Goal: Task Accomplishment & Management: Use online tool/utility

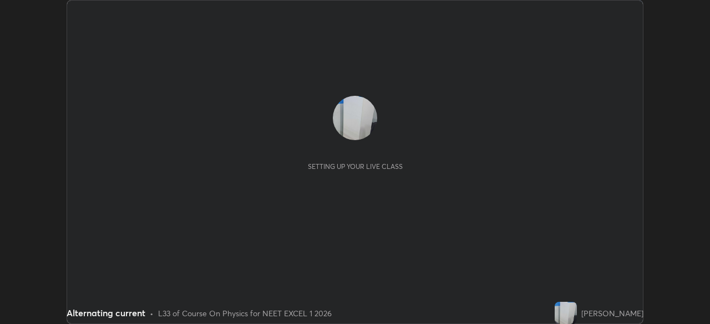
scroll to position [324, 710]
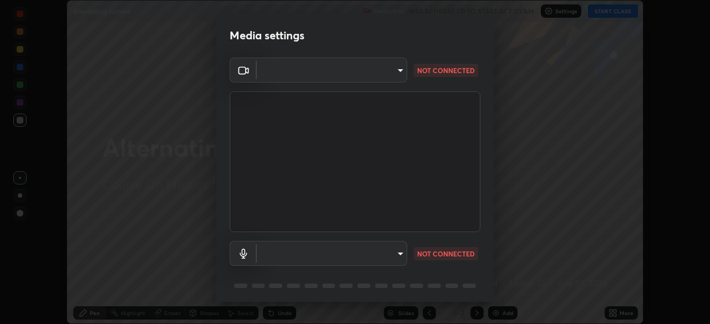
type input "0e990318214488759e0e519391bccc06d28a505c070f9b8212b695a754391e10"
type input "3e6457b6ac9dc2085c79ee444b98cef7c9451fe6af52363830f6422a03b27eda"
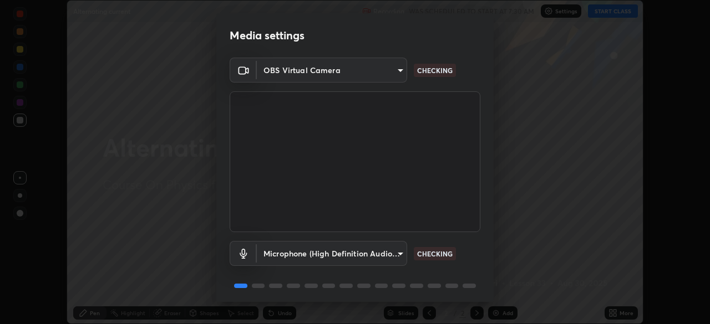
scroll to position [39, 0]
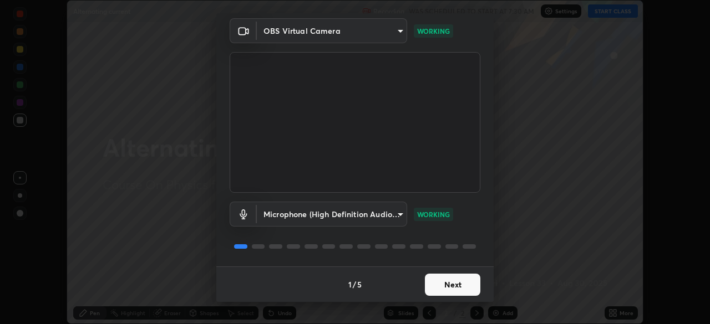
click at [439, 282] on button "Next" at bounding box center [452, 285] width 55 height 22
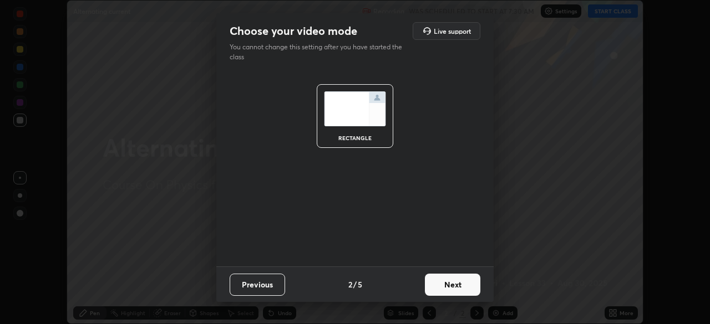
scroll to position [0, 0]
click at [438, 288] on button "Next" at bounding box center [452, 285] width 55 height 22
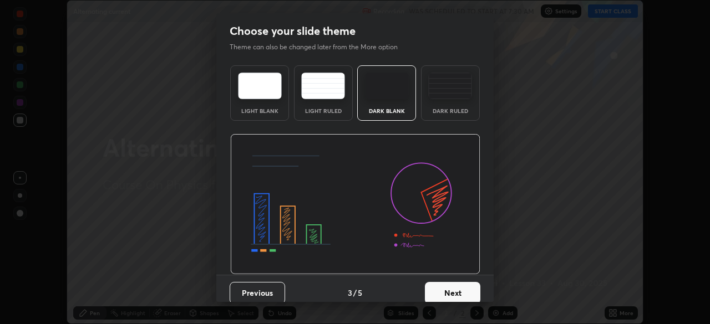
click at [438, 290] on button "Next" at bounding box center [452, 293] width 55 height 22
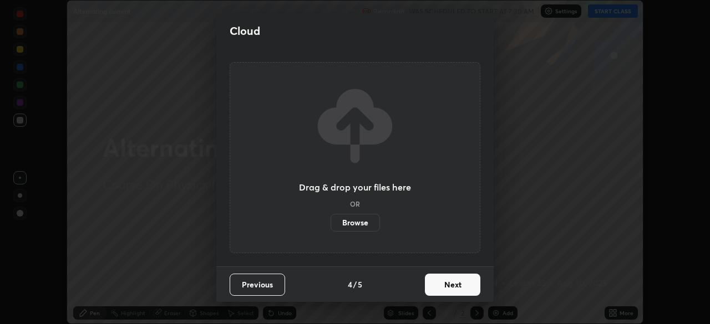
click at [440, 289] on button "Next" at bounding box center [452, 285] width 55 height 22
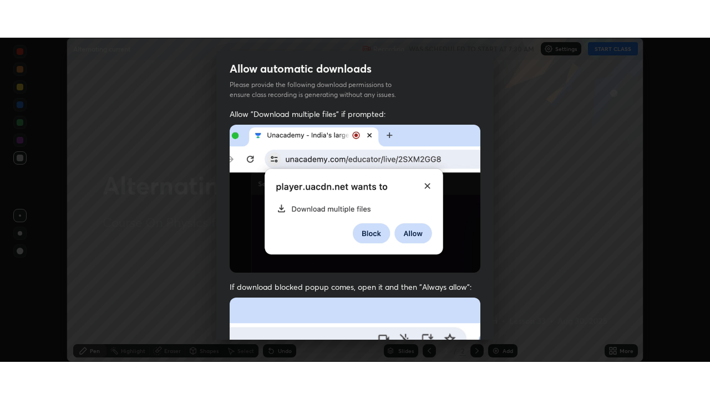
scroll to position [266, 0]
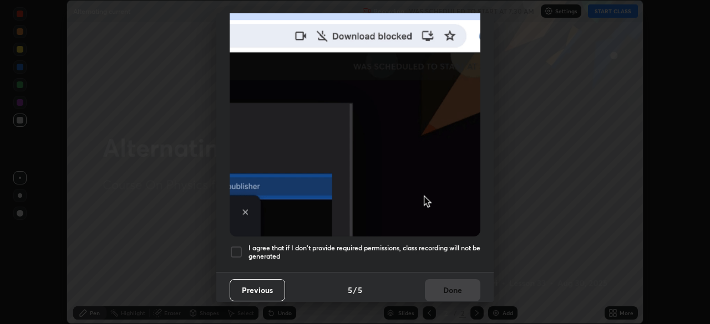
click at [240, 251] on div at bounding box center [236, 252] width 13 height 13
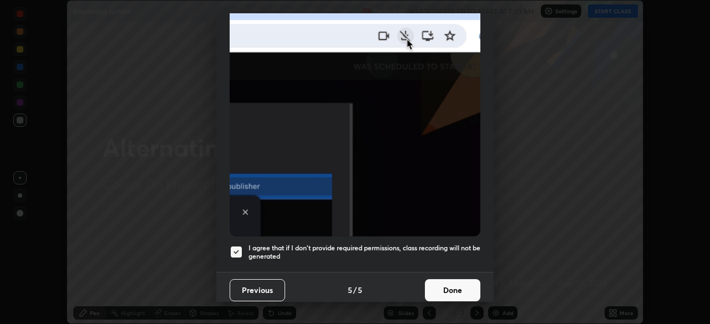
click at [442, 289] on button "Done" at bounding box center [452, 290] width 55 height 22
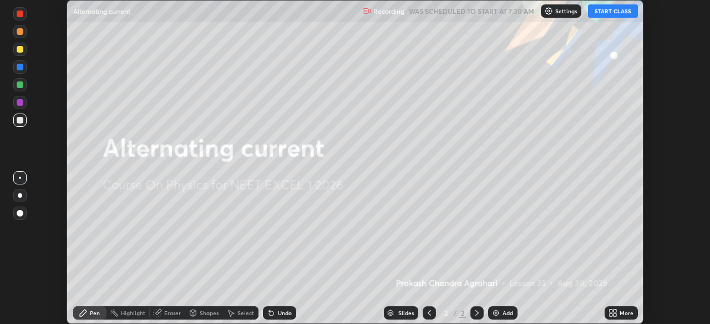
click at [615, 12] on button "START CLASS" at bounding box center [613, 10] width 50 height 13
click at [615, 312] on icon at bounding box center [614, 311] width 3 height 3
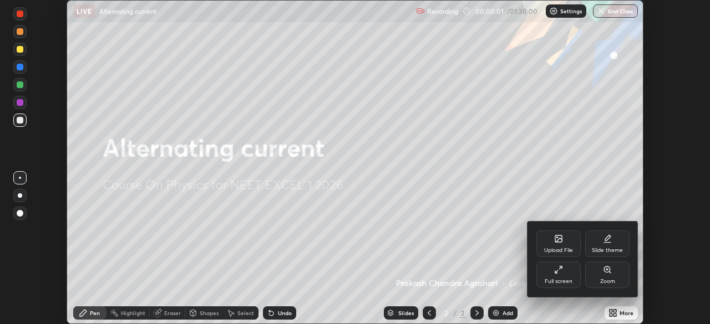
click at [551, 277] on div "Full screen" at bounding box center [558, 275] width 44 height 27
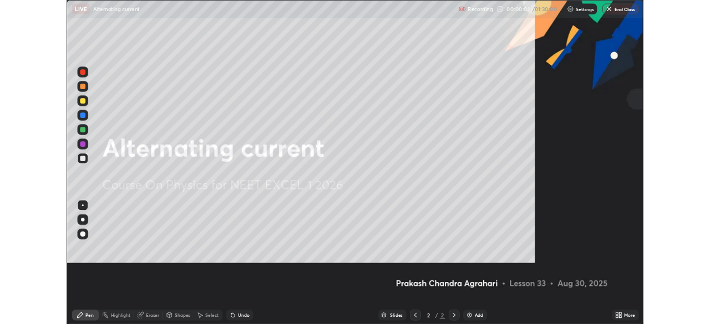
scroll to position [399, 710]
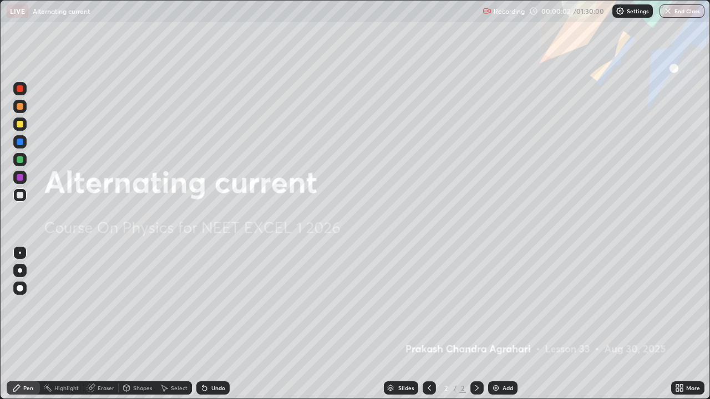
click at [510, 324] on div "Add" at bounding box center [502, 387] width 29 height 13
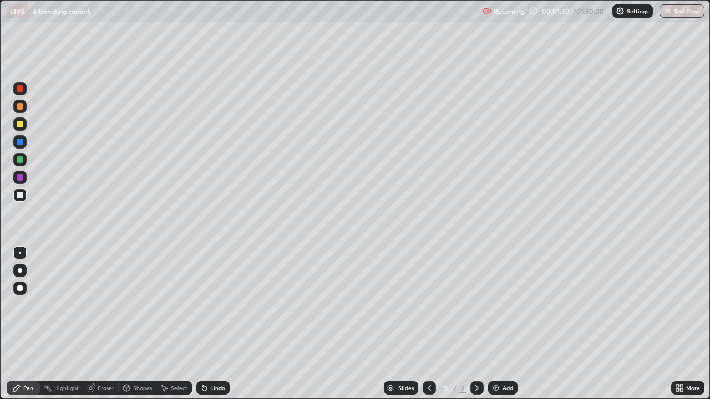
click at [684, 324] on div "More" at bounding box center [687, 387] width 33 height 13
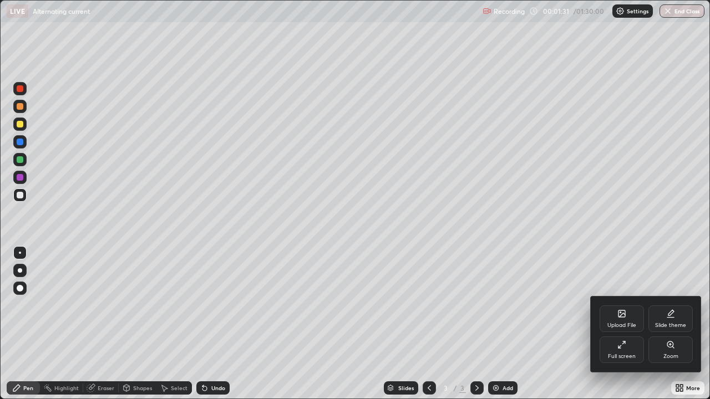
click at [623, 323] on div "Upload File" at bounding box center [621, 326] width 29 height 6
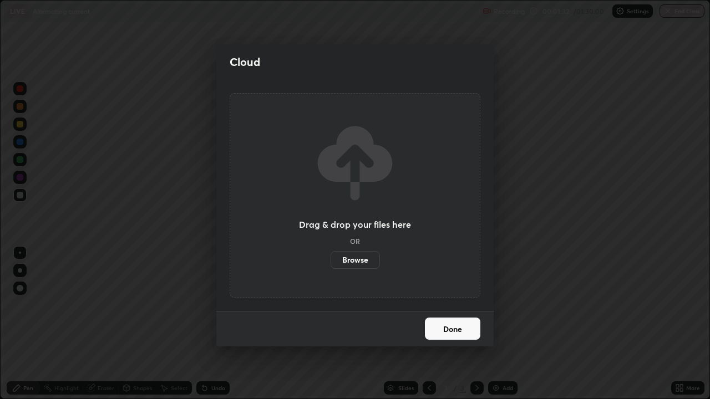
click at [365, 259] on label "Browse" at bounding box center [354, 260] width 49 height 18
click at [330, 259] on input "Browse" at bounding box center [330, 260] width 0 height 18
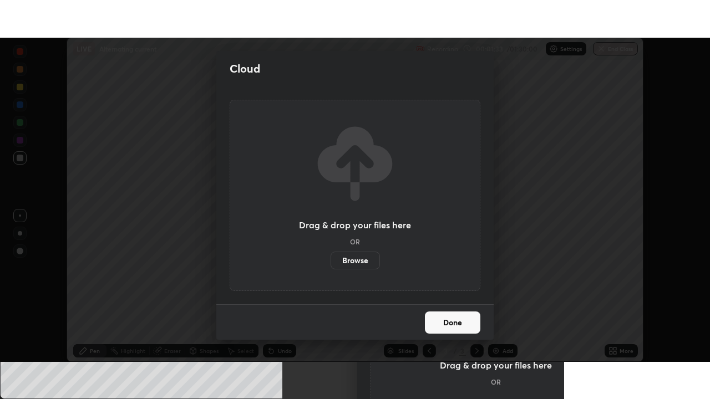
scroll to position [55118, 54732]
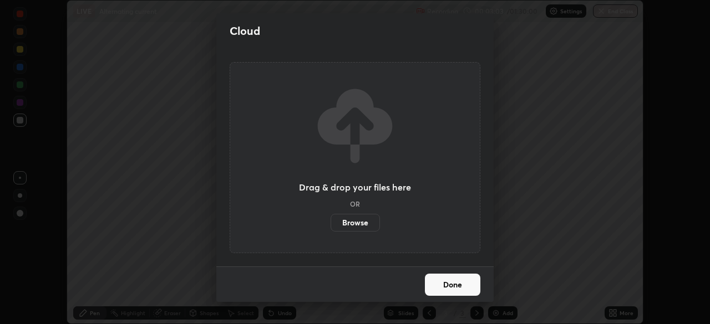
click at [369, 228] on label "Browse" at bounding box center [354, 223] width 49 height 18
click at [330, 228] on input "Browse" at bounding box center [330, 223] width 0 height 18
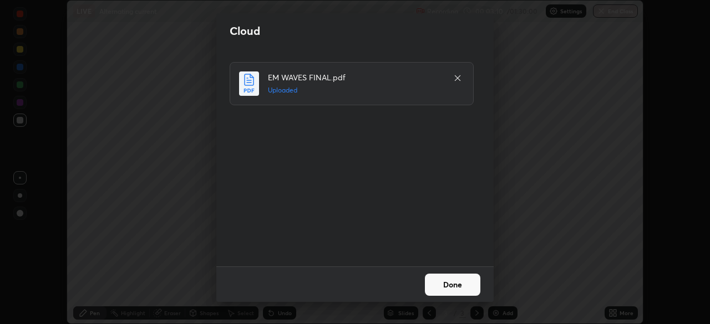
click at [440, 282] on button "Done" at bounding box center [452, 285] width 55 height 22
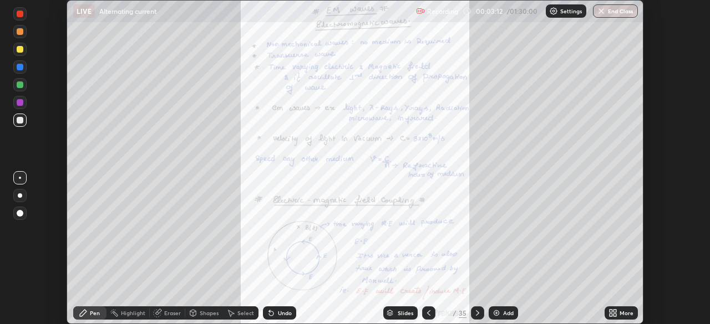
click at [620, 314] on div "More" at bounding box center [626, 313] width 14 height 6
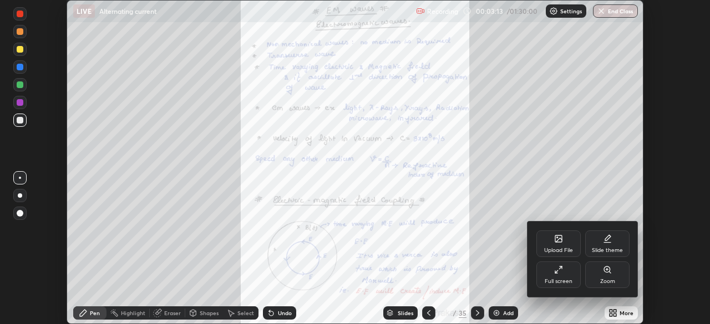
click at [569, 272] on div "Full screen" at bounding box center [558, 275] width 44 height 27
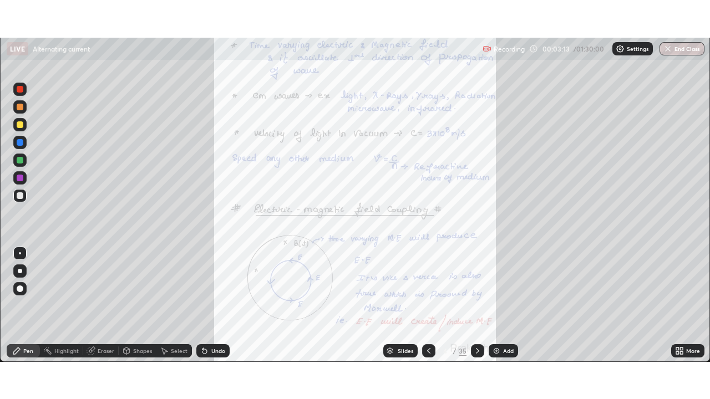
scroll to position [399, 710]
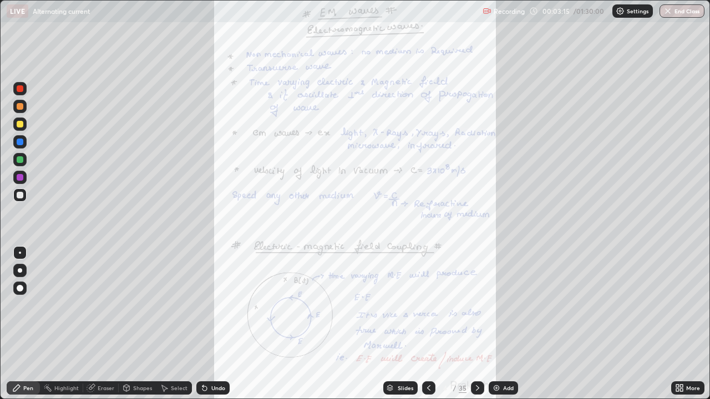
click at [481, 324] on div at bounding box center [477, 387] width 13 height 13
click at [476, 324] on icon at bounding box center [477, 388] width 9 height 9
click at [477, 324] on icon at bounding box center [477, 388] width 9 height 9
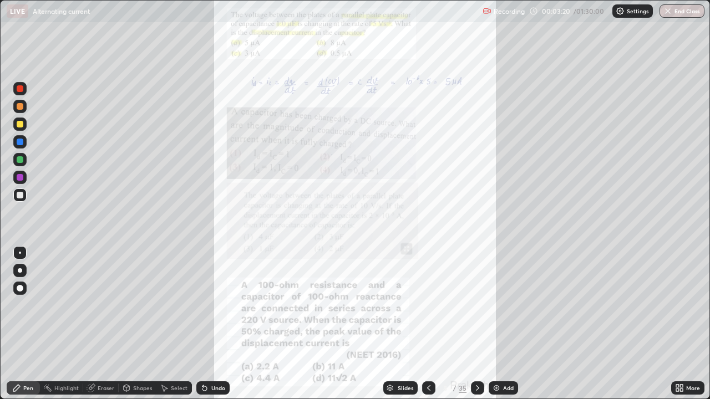
click at [476, 324] on icon at bounding box center [477, 388] width 9 height 9
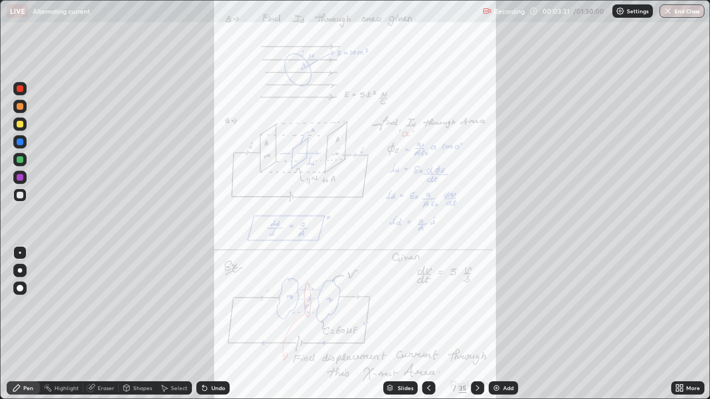
click at [475, 324] on icon at bounding box center [477, 388] width 9 height 9
click at [432, 324] on div at bounding box center [428, 387] width 13 height 13
click at [681, 324] on icon at bounding box center [681, 390] width 3 height 3
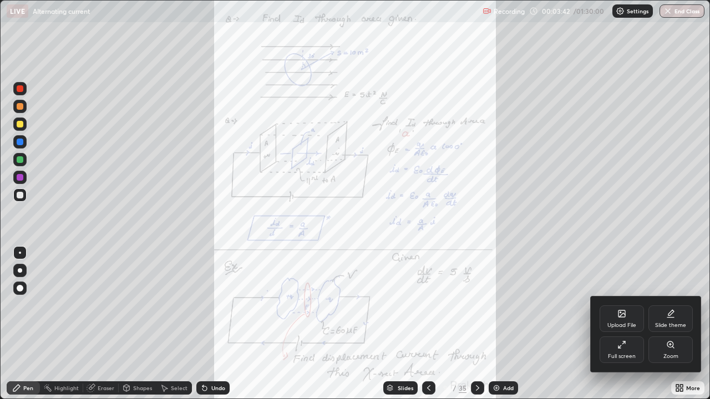
click at [661, 324] on div "Zoom" at bounding box center [670, 350] width 44 height 27
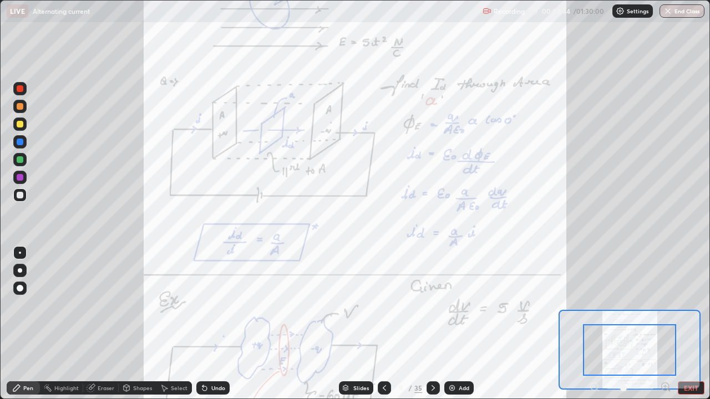
click at [668, 324] on icon at bounding box center [669, 390] width 2 height 2
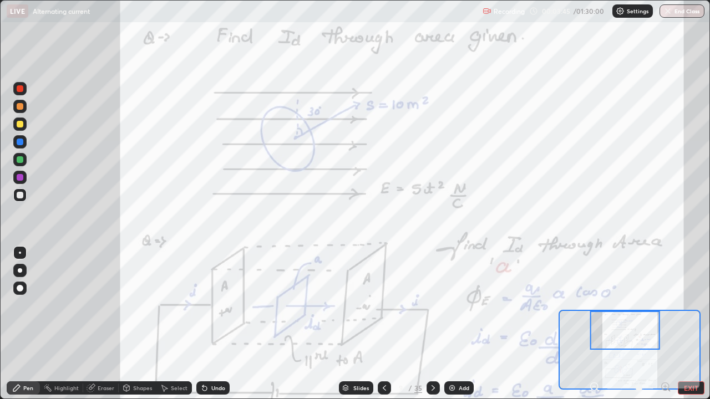
click at [624, 324] on div at bounding box center [625, 330] width 70 height 39
click at [22, 91] on div at bounding box center [20, 88] width 7 height 7
click at [106, 324] on div "Eraser" at bounding box center [100, 387] width 35 height 13
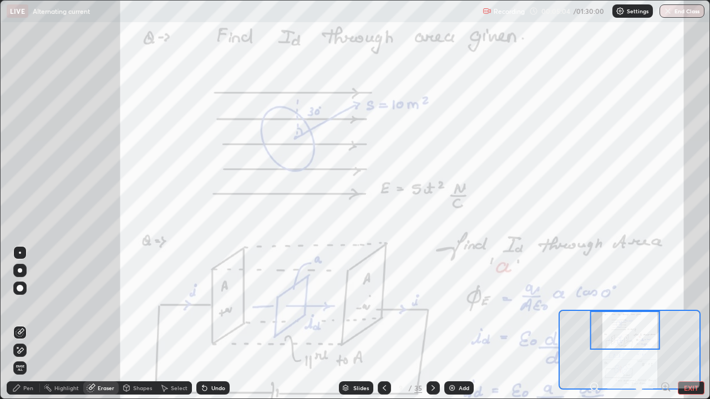
click at [25, 324] on div "Pen" at bounding box center [28, 388] width 10 height 6
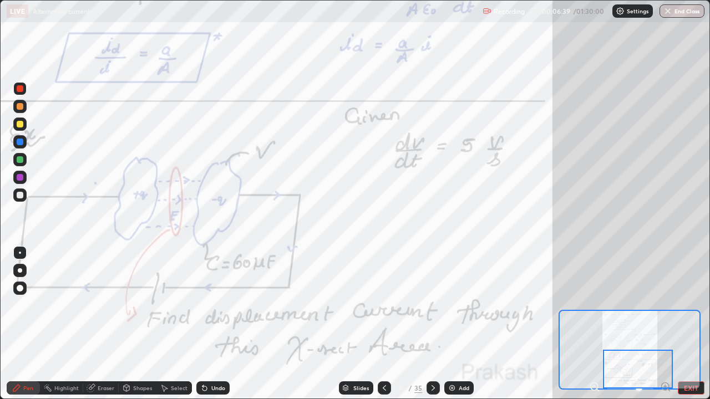
click at [593, 324] on icon at bounding box center [594, 386] width 11 height 11
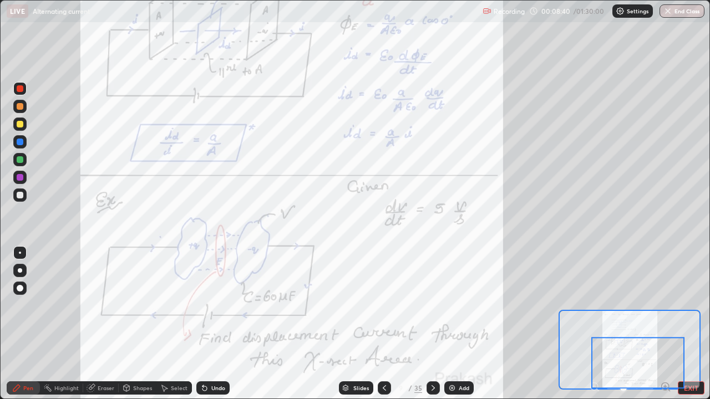
click at [431, 324] on icon at bounding box center [433, 388] width 9 height 9
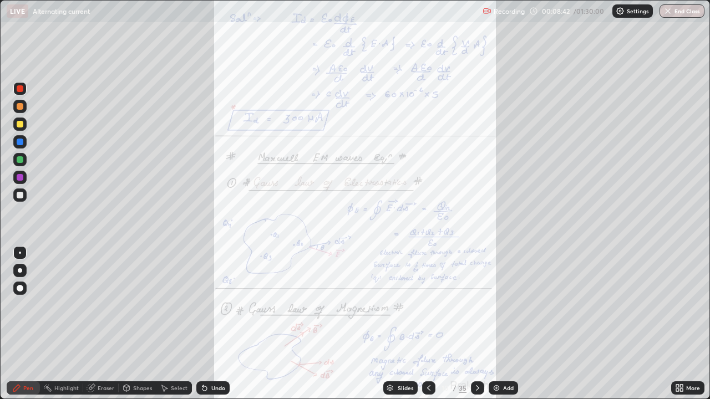
click at [681, 324] on icon at bounding box center [681, 386] width 3 height 3
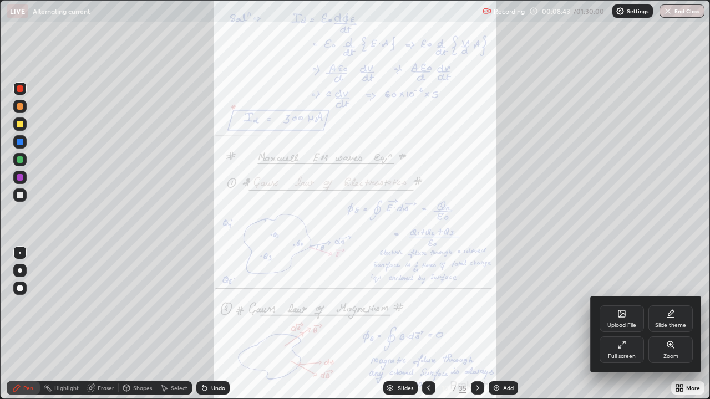
click at [673, 324] on div "Zoom" at bounding box center [670, 350] width 44 height 27
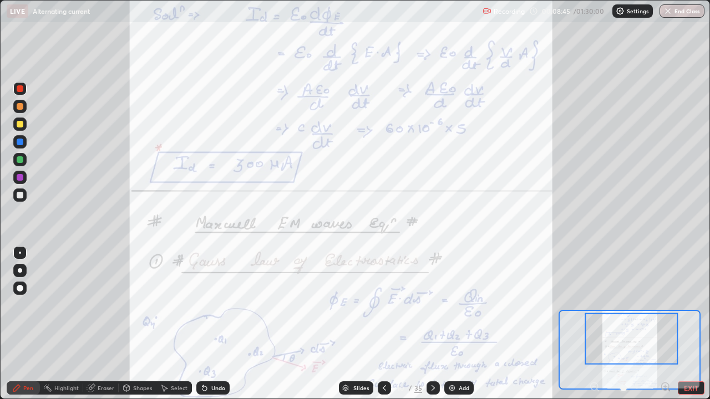
click at [665, 324] on icon at bounding box center [665, 386] width 3 height 0
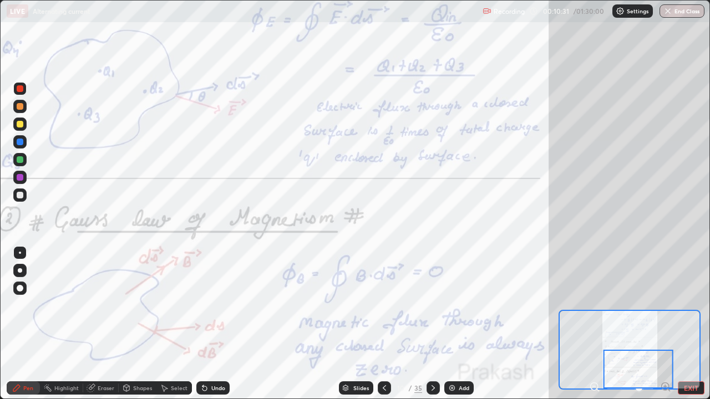
click at [432, 324] on icon at bounding box center [432, 388] width 3 height 6
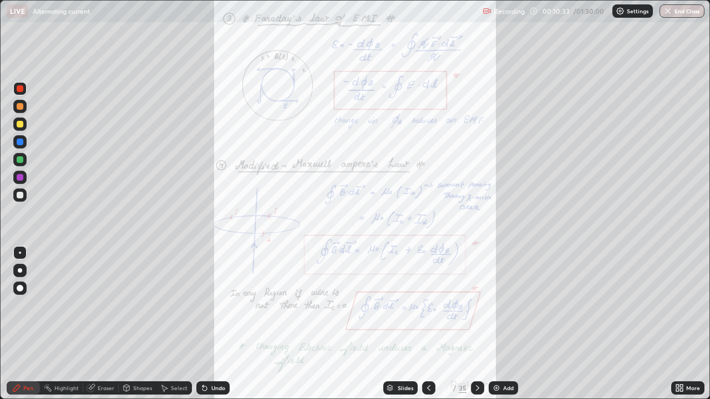
click at [676, 324] on icon at bounding box center [677, 390] width 3 height 3
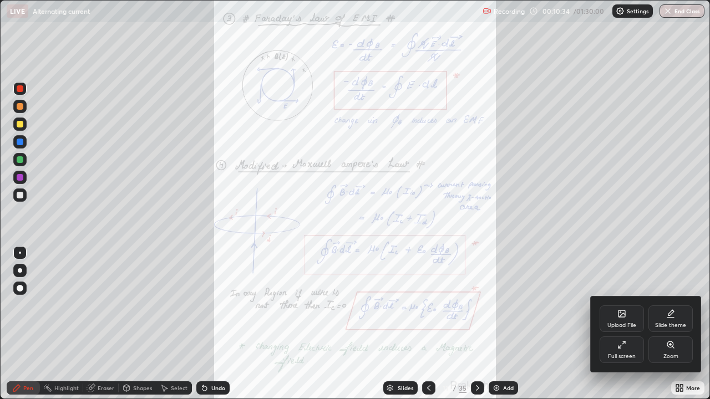
click at [665, 324] on div "Zoom" at bounding box center [670, 350] width 44 height 27
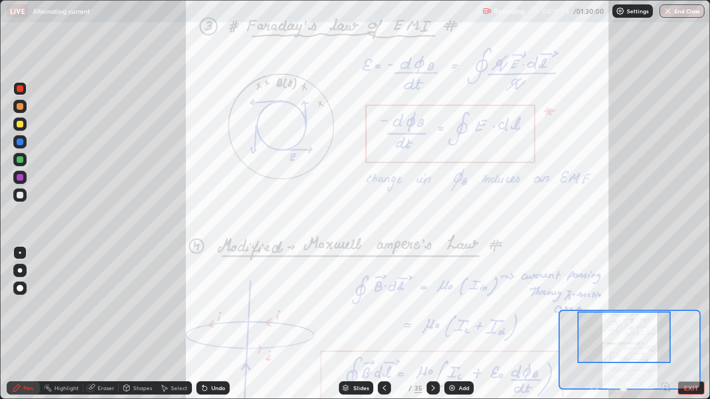
click at [100, 324] on div "Eraser" at bounding box center [106, 388] width 17 height 6
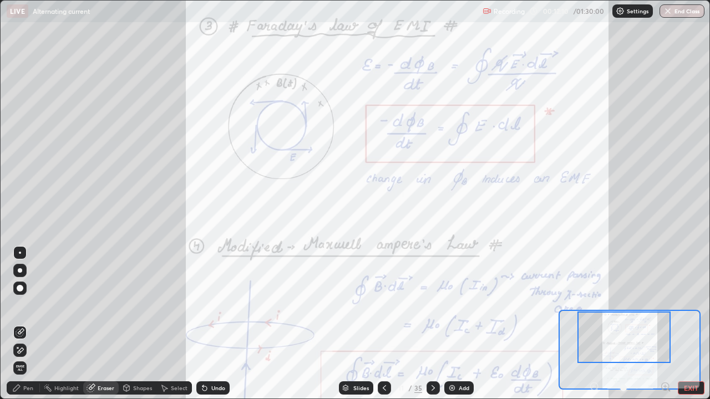
click at [27, 324] on div "Pen" at bounding box center [28, 388] width 10 height 6
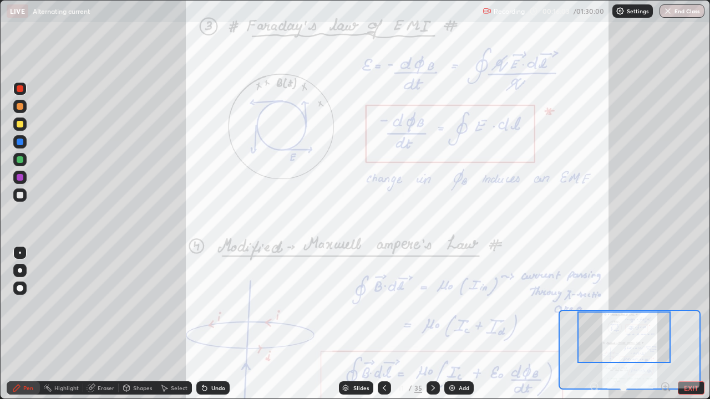
click at [665, 324] on icon at bounding box center [665, 386] width 3 height 0
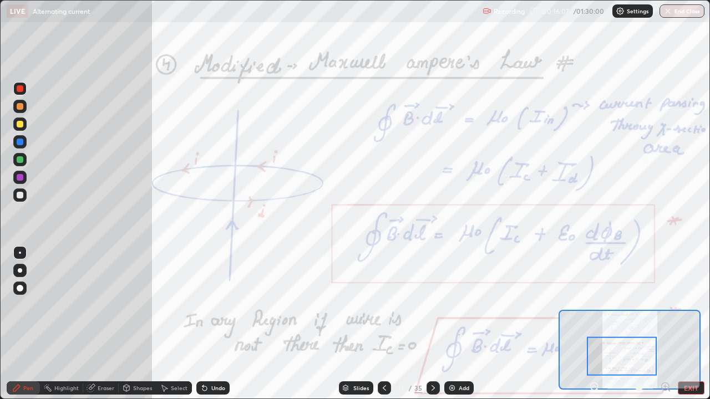
click at [594, 324] on icon at bounding box center [594, 386] width 11 height 11
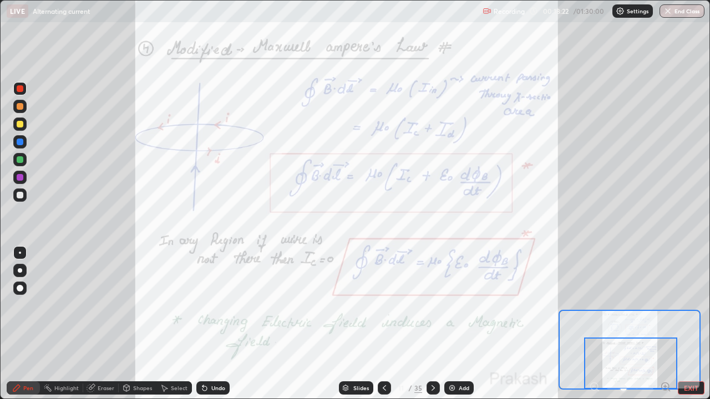
click at [433, 324] on icon at bounding box center [433, 388] width 9 height 9
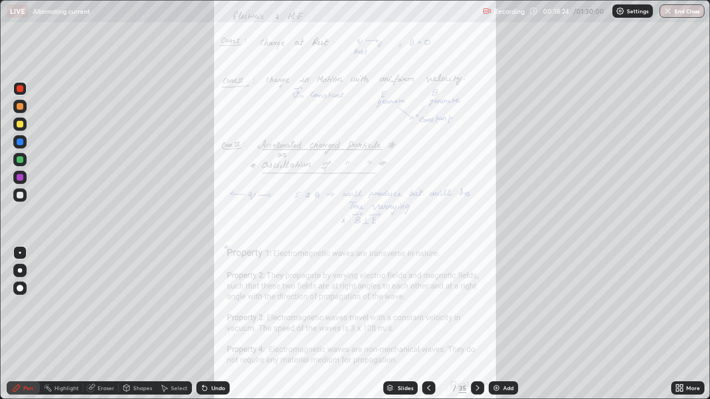
click at [687, 324] on div "More" at bounding box center [693, 388] width 14 height 6
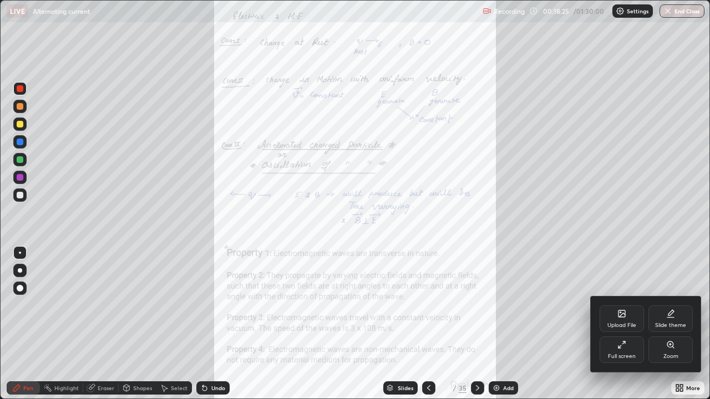
click at [669, 324] on div "Zoom" at bounding box center [670, 350] width 44 height 27
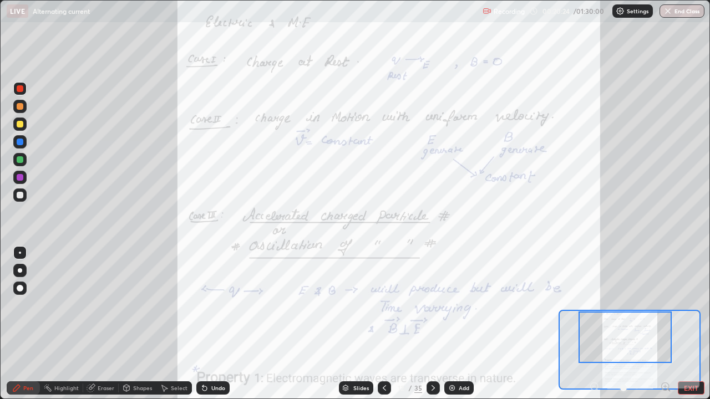
click at [433, 324] on icon at bounding box center [433, 388] width 9 height 9
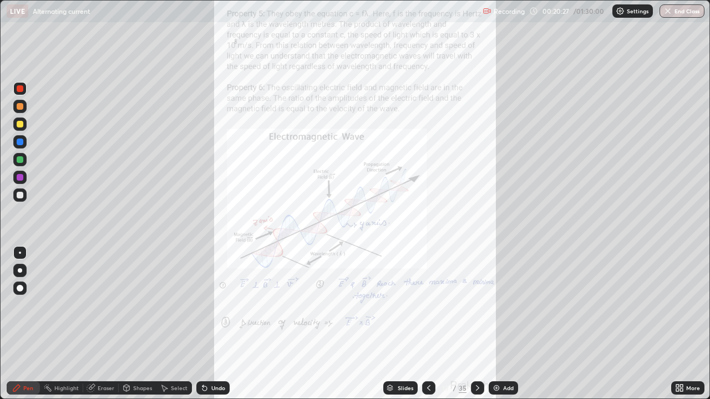
click at [687, 324] on div "More" at bounding box center [693, 388] width 14 height 6
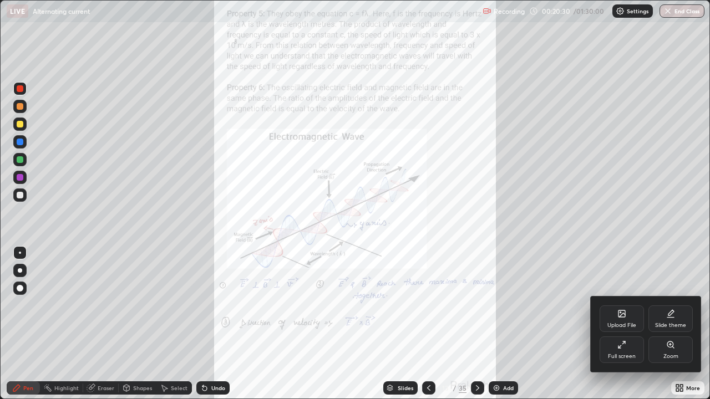
click at [432, 324] on div at bounding box center [355, 199] width 710 height 399
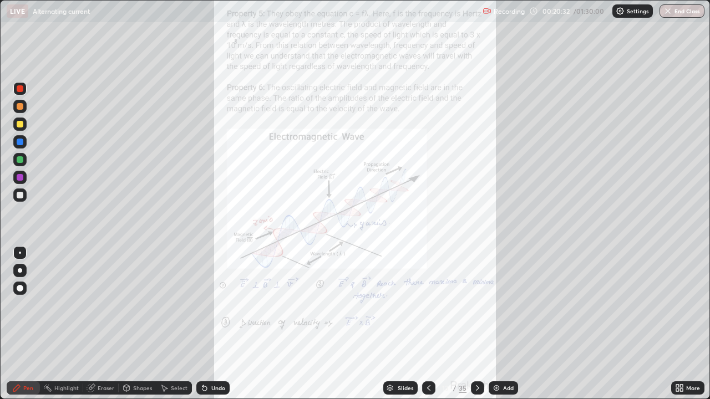
click at [427, 324] on icon at bounding box center [428, 388] width 9 height 9
click at [680, 324] on icon at bounding box center [681, 386] width 3 height 3
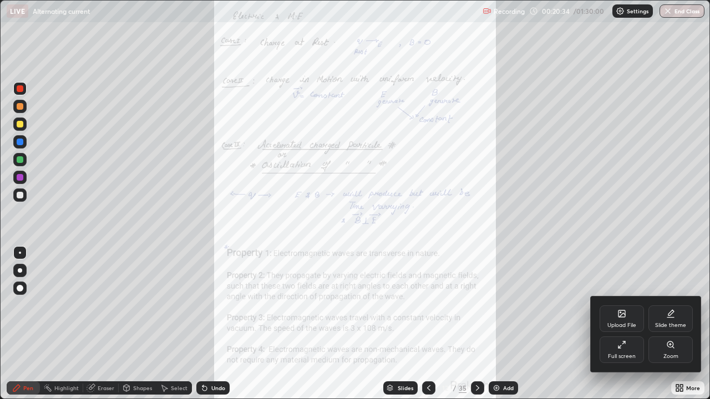
click at [666, 324] on icon at bounding box center [670, 344] width 9 height 9
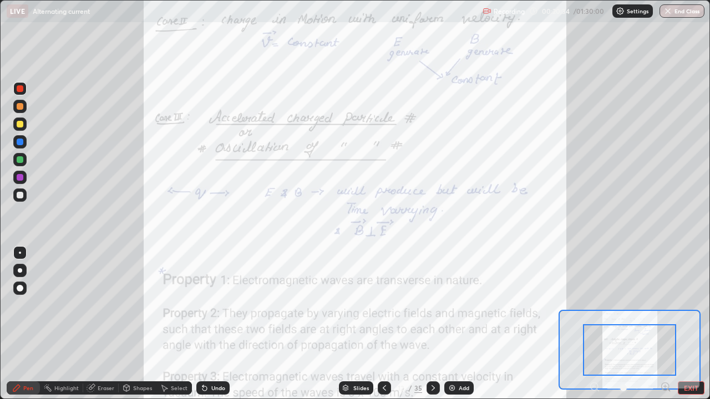
click at [664, 324] on icon at bounding box center [665, 386] width 11 height 11
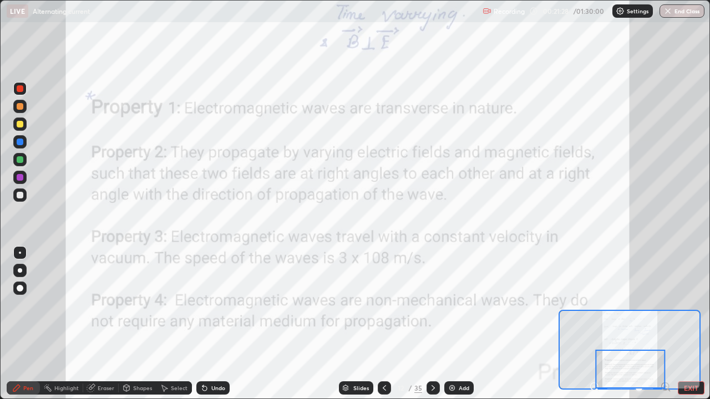
click at [431, 324] on icon at bounding box center [433, 388] width 9 height 9
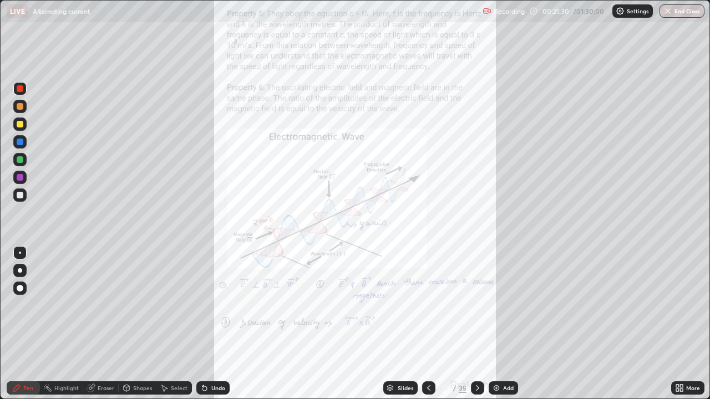
click at [677, 324] on icon at bounding box center [677, 386] width 3 height 3
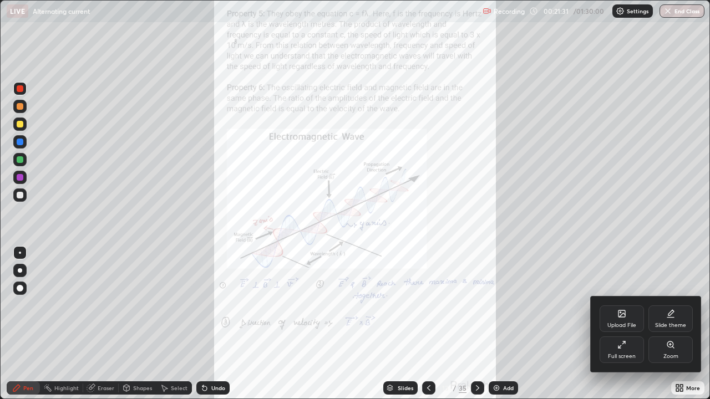
click at [671, 324] on div "Zoom" at bounding box center [670, 357] width 15 height 6
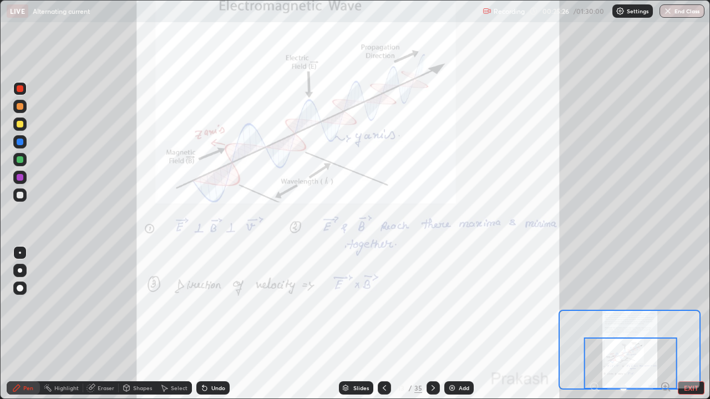
click at [432, 324] on icon at bounding box center [433, 388] width 9 height 9
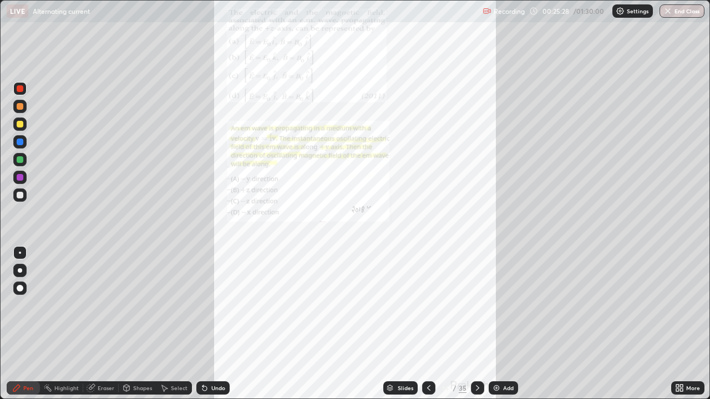
click at [681, 324] on icon at bounding box center [681, 386] width 3 height 3
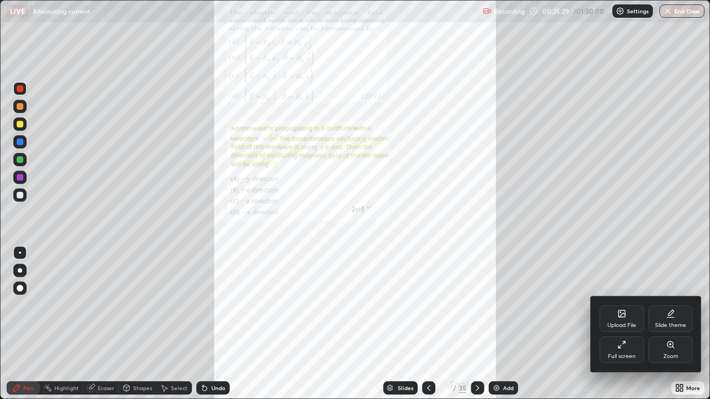
click at [670, 324] on div "Zoom" at bounding box center [670, 357] width 15 height 6
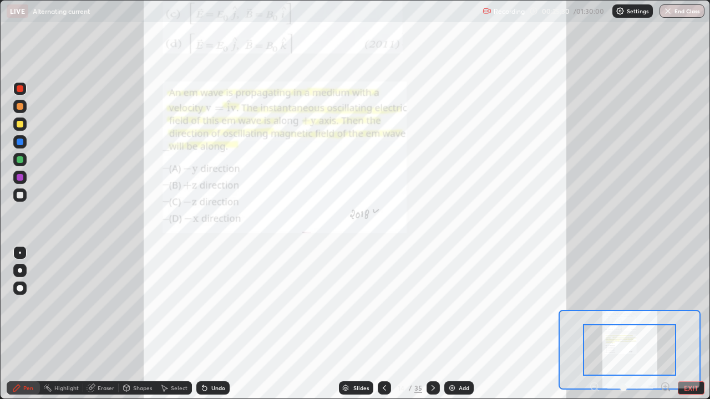
click at [663, 324] on icon at bounding box center [665, 386] width 11 height 11
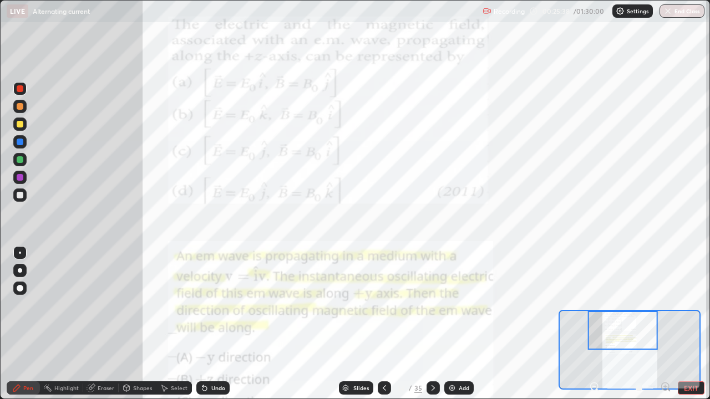
click at [665, 324] on icon at bounding box center [665, 386] width 3 height 0
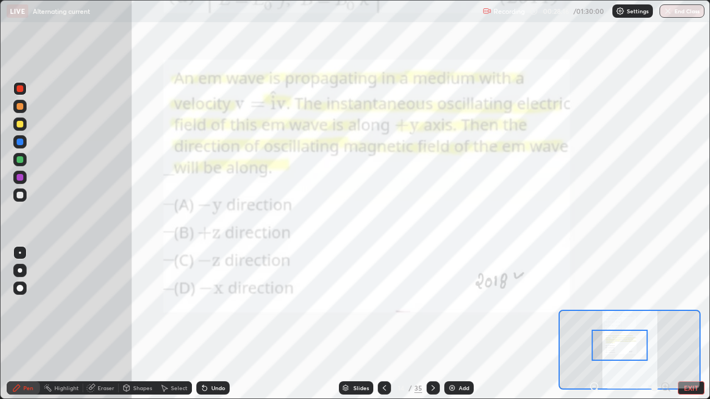
click at [433, 324] on icon at bounding box center [433, 388] width 9 height 9
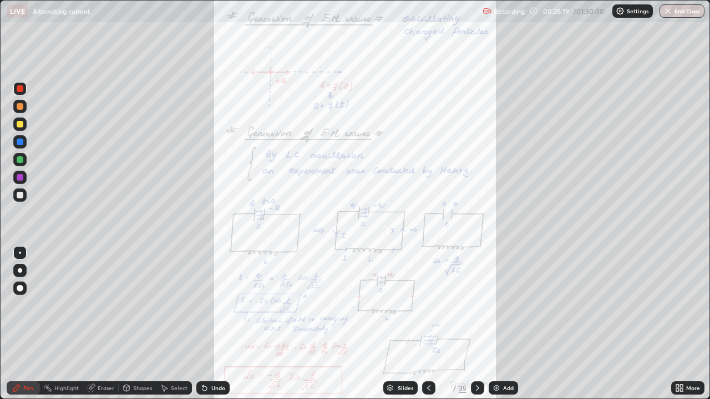
click at [677, 324] on icon at bounding box center [677, 390] width 3 height 3
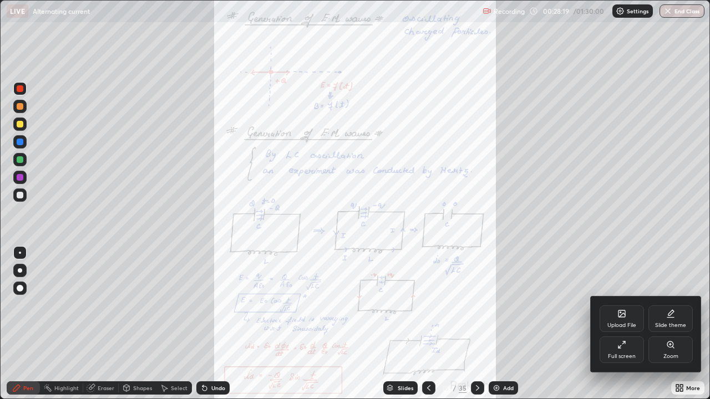
click at [665, 324] on div "Zoom" at bounding box center [670, 357] width 15 height 6
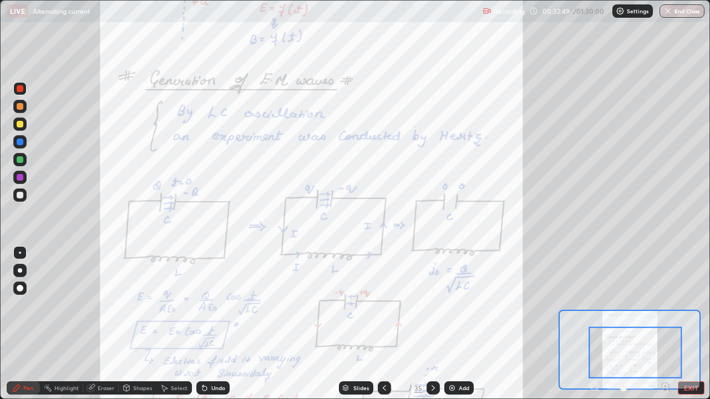
click at [98, 324] on div "Eraser" at bounding box center [106, 388] width 17 height 6
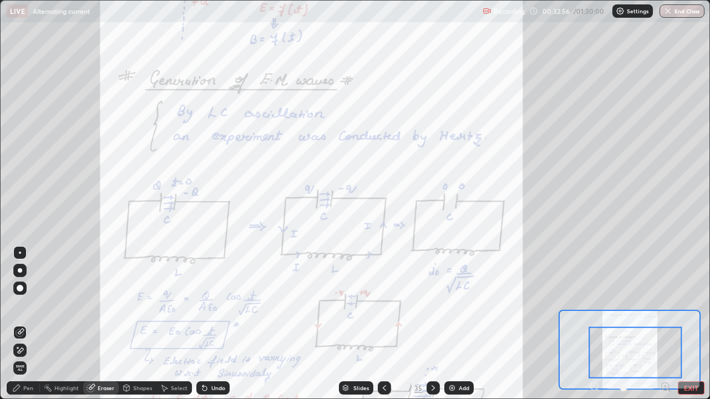
click at [36, 324] on div "Pen" at bounding box center [23, 387] width 33 height 13
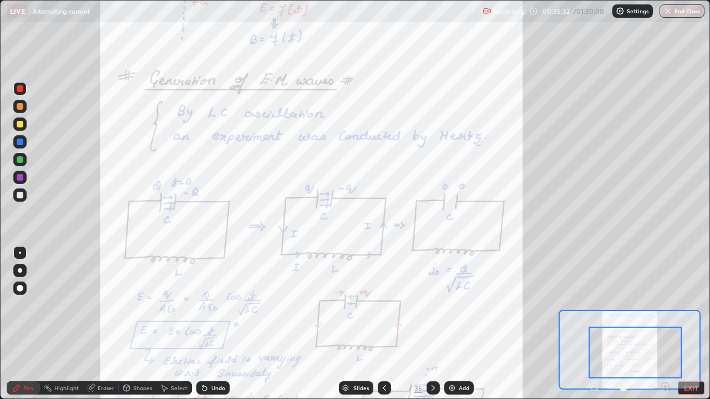
click at [101, 324] on div "Eraser" at bounding box center [106, 388] width 17 height 6
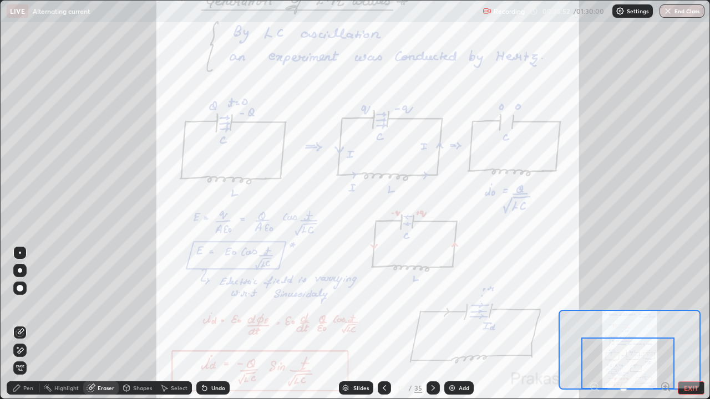
click at [28, 324] on div "Pen" at bounding box center [28, 388] width 10 height 6
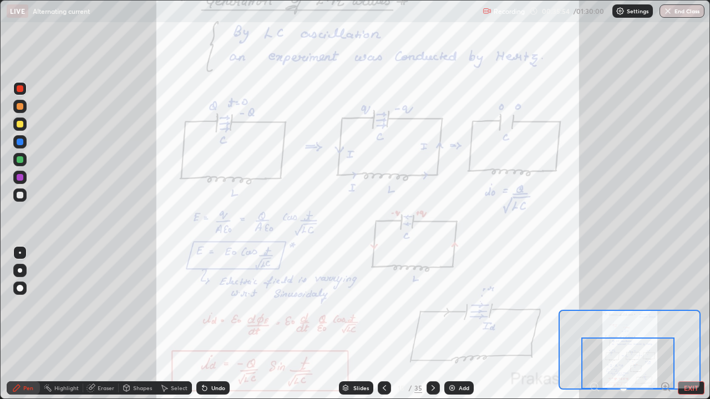
click at [21, 89] on div at bounding box center [20, 88] width 7 height 7
click at [104, 324] on div "Eraser" at bounding box center [106, 388] width 17 height 6
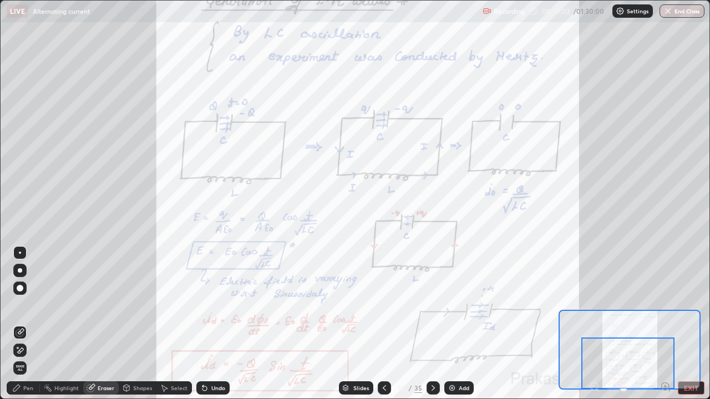
click at [22, 324] on icon at bounding box center [20, 350] width 9 height 9
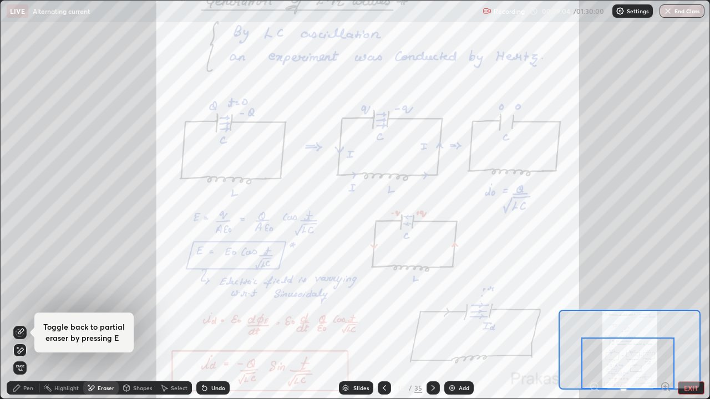
click at [19, 324] on span "Erase all" at bounding box center [20, 368] width 12 height 7
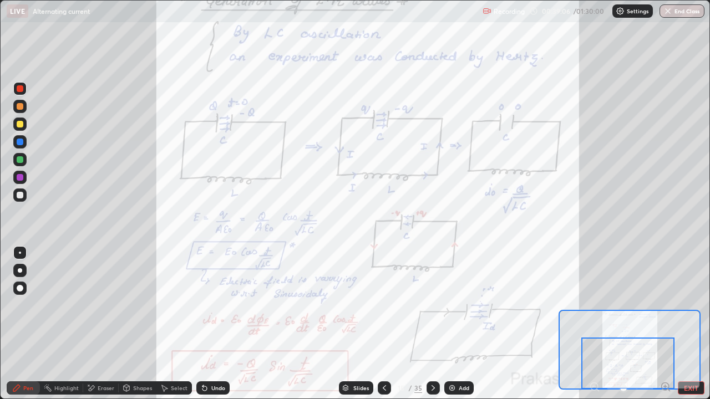
click at [20, 93] on div at bounding box center [19, 88] width 13 height 13
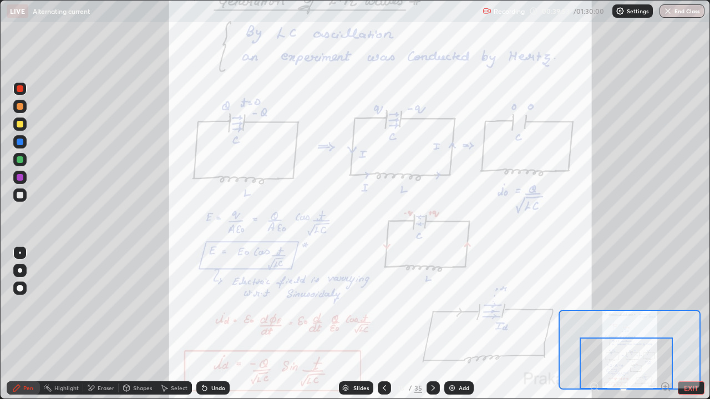
click at [432, 324] on div at bounding box center [432, 387] width 13 height 13
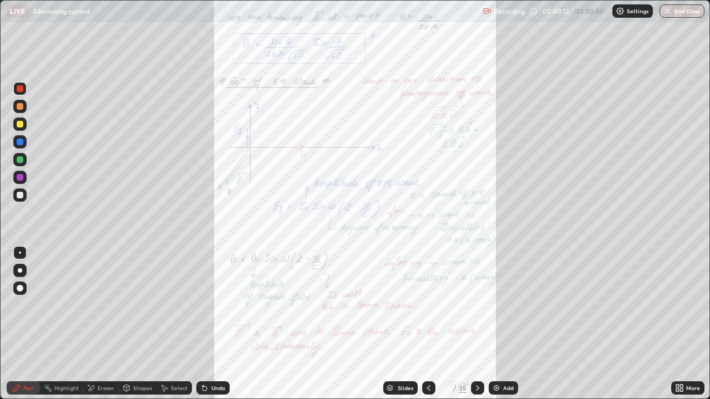
click at [427, 324] on icon at bounding box center [428, 388] width 9 height 9
click at [678, 324] on icon at bounding box center [677, 386] width 3 height 3
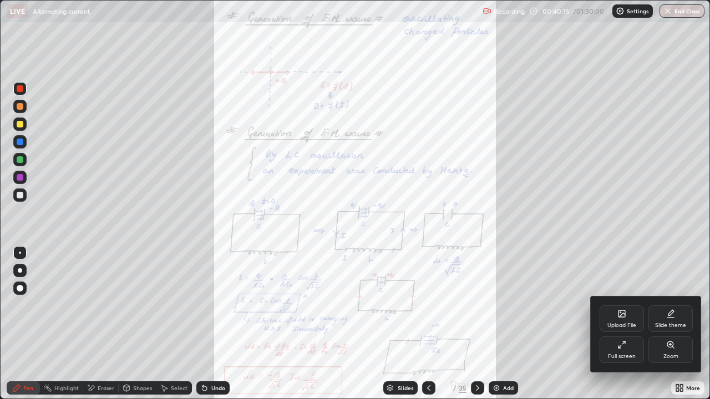
click at [671, 324] on div "Zoom" at bounding box center [670, 350] width 44 height 27
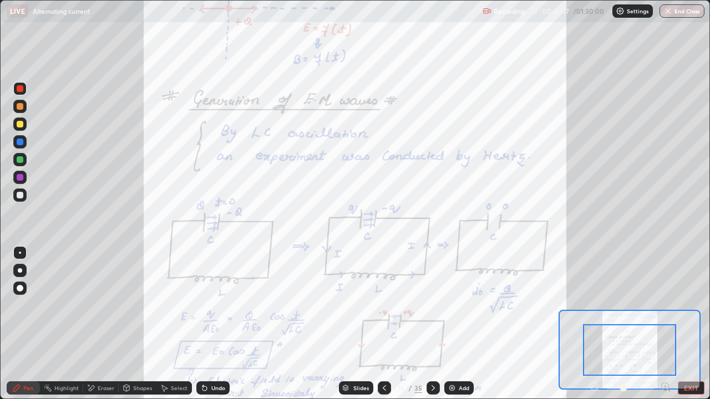
click at [661, 324] on icon at bounding box center [665, 386] width 11 height 11
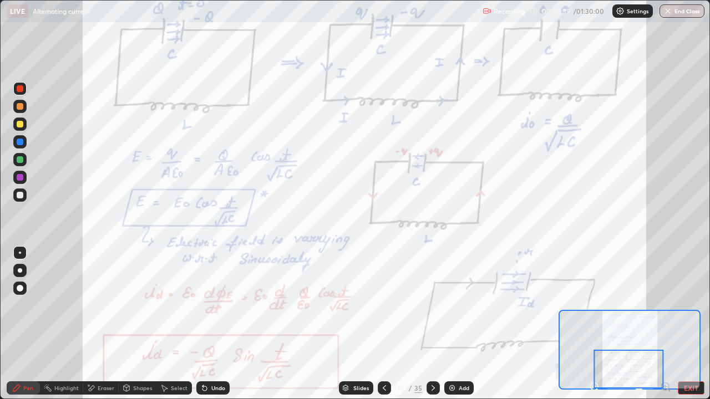
click at [431, 324] on icon at bounding box center [433, 388] width 9 height 9
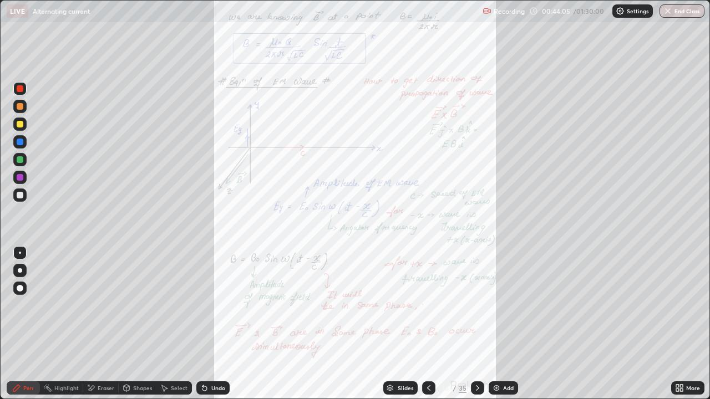
click at [431, 324] on icon at bounding box center [428, 388] width 9 height 9
click at [676, 324] on icon at bounding box center [677, 390] width 3 height 3
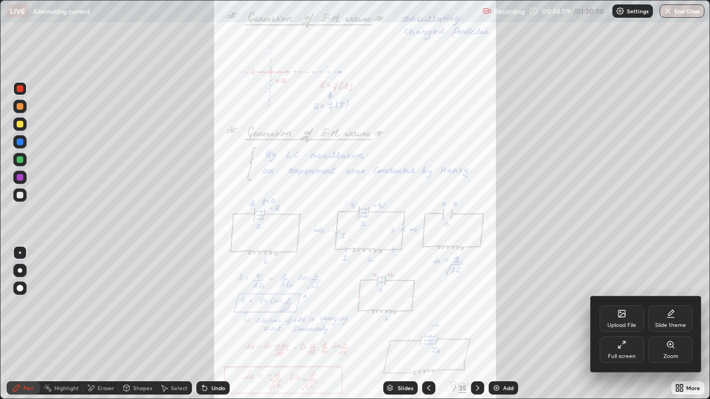
click at [670, 324] on div "Zoom" at bounding box center [670, 350] width 44 height 27
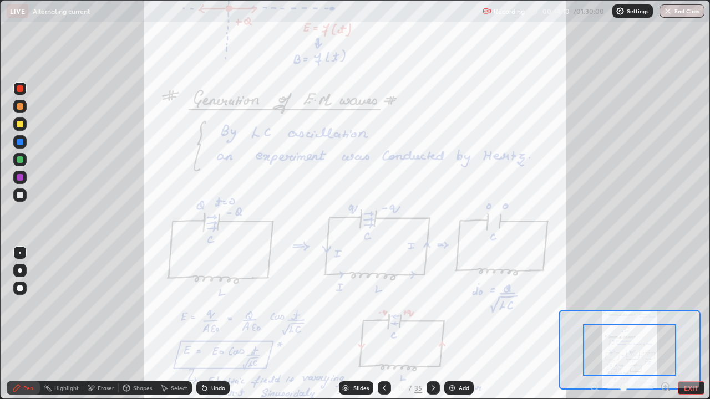
click at [661, 324] on icon at bounding box center [665, 386] width 11 height 11
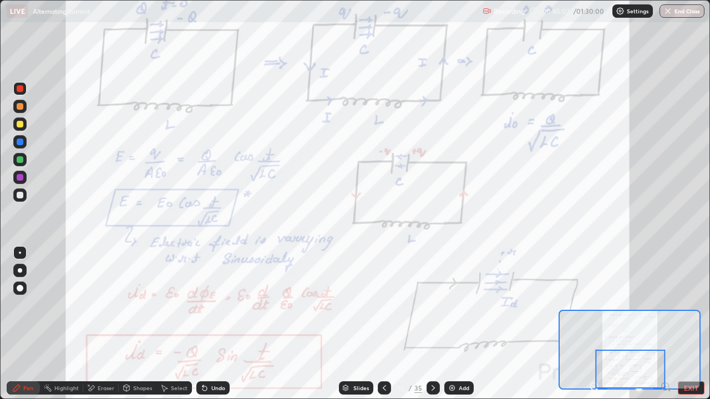
click at [431, 324] on icon at bounding box center [433, 388] width 9 height 9
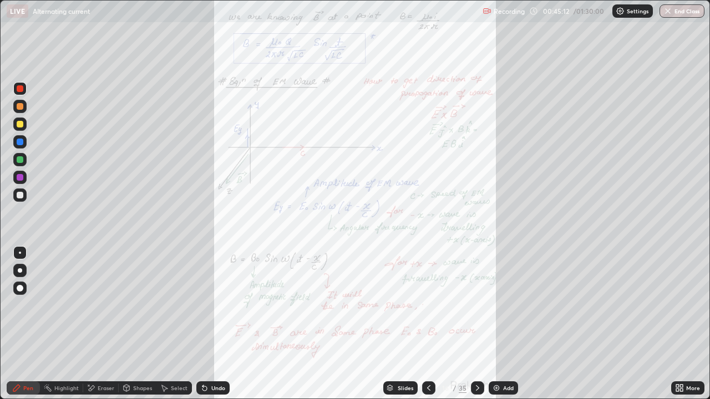
click at [103, 324] on div "Eraser" at bounding box center [106, 388] width 17 height 6
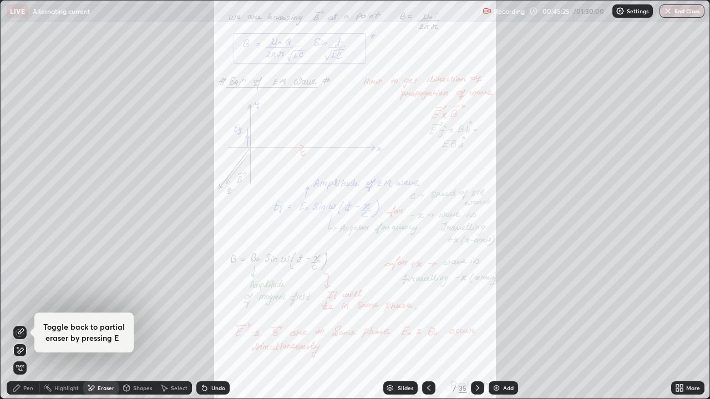
click at [671, 324] on div "More" at bounding box center [687, 387] width 33 height 13
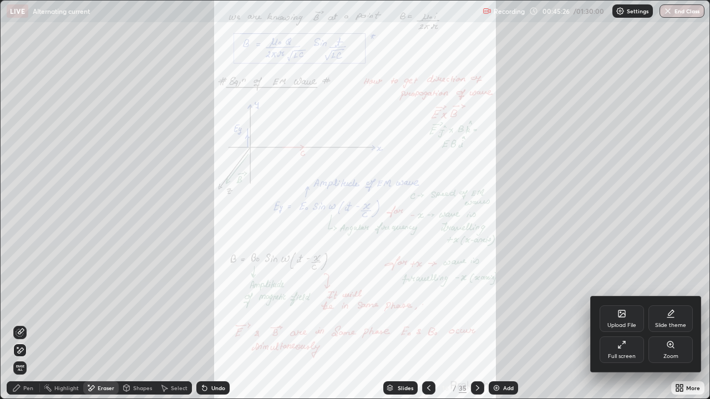
click at [666, 324] on icon at bounding box center [670, 344] width 9 height 9
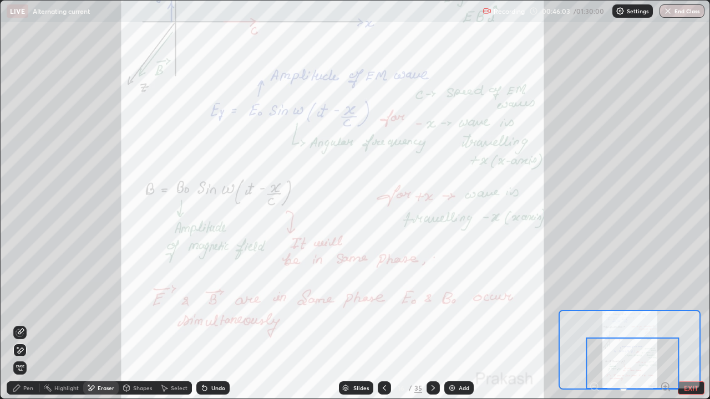
click at [24, 324] on div "Pen" at bounding box center [28, 388] width 10 height 6
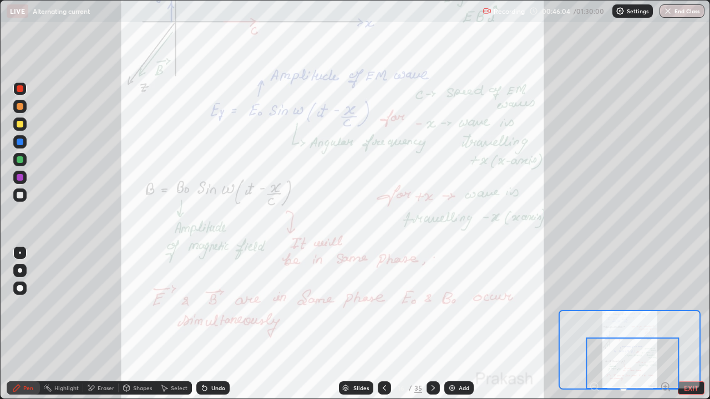
click at [19, 91] on div at bounding box center [20, 88] width 7 height 7
click at [431, 324] on icon at bounding box center [433, 388] width 9 height 9
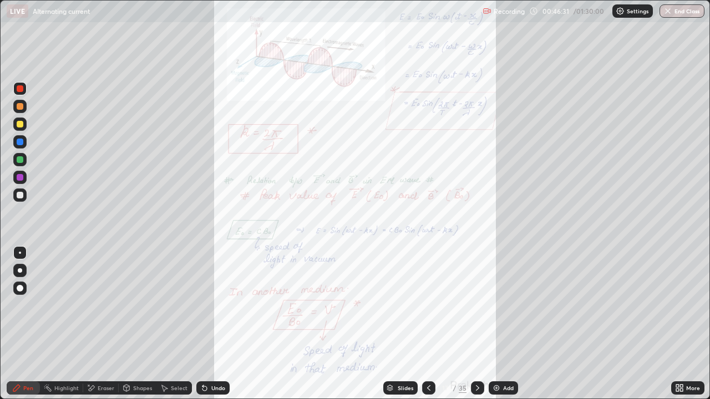
click at [682, 324] on icon at bounding box center [679, 388] width 9 height 9
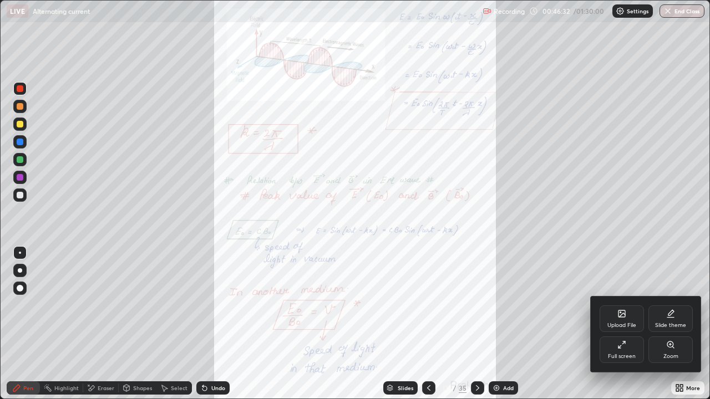
click at [664, 324] on div "Zoom" at bounding box center [670, 350] width 44 height 27
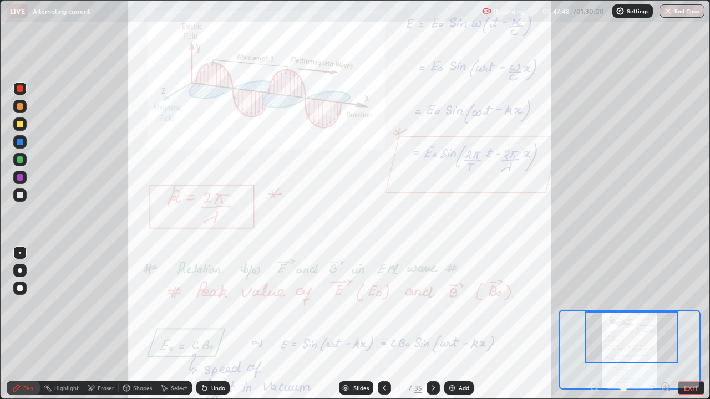
click at [383, 324] on icon at bounding box center [384, 388] width 9 height 9
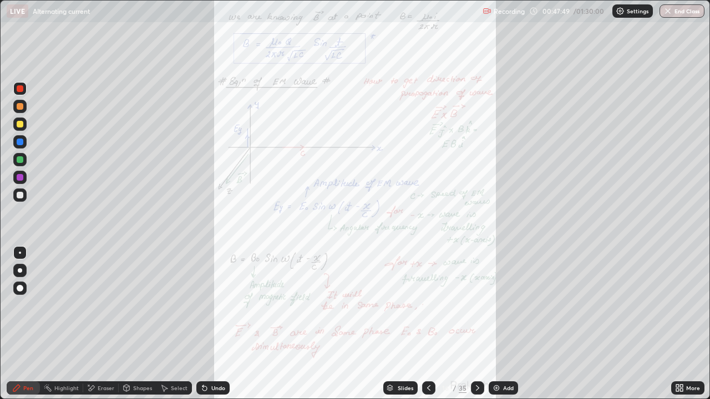
click at [674, 324] on div "More" at bounding box center [687, 387] width 33 height 13
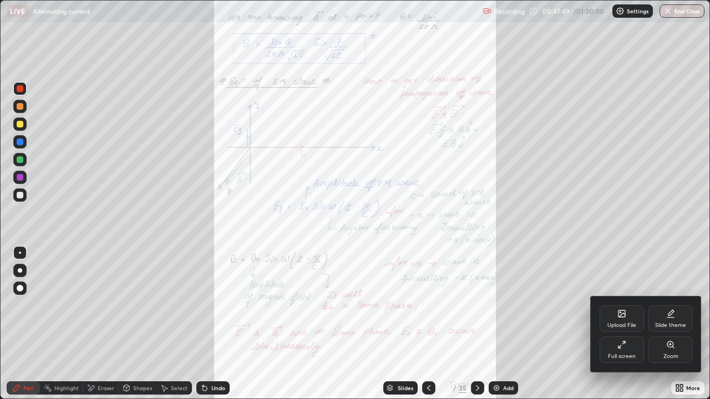
click at [665, 324] on div "Zoom" at bounding box center [670, 350] width 44 height 27
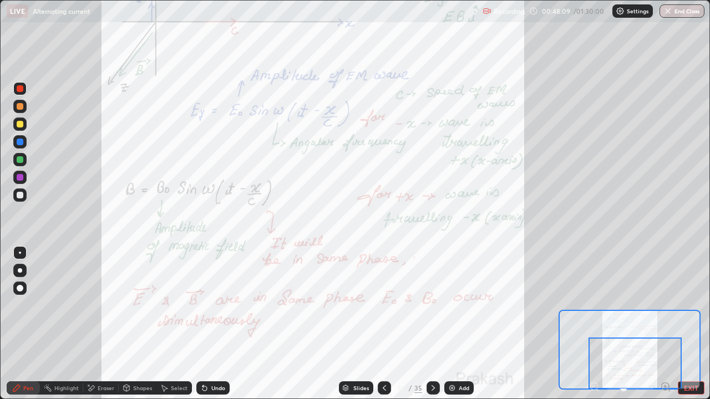
click at [98, 324] on div "Eraser" at bounding box center [106, 388] width 17 height 6
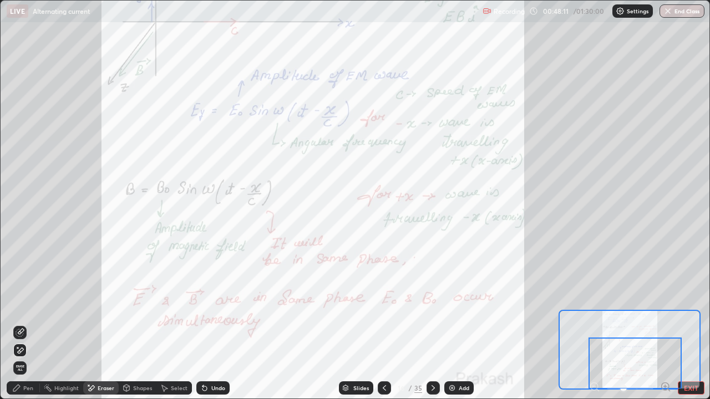
click at [26, 324] on div "Pen" at bounding box center [28, 388] width 10 height 6
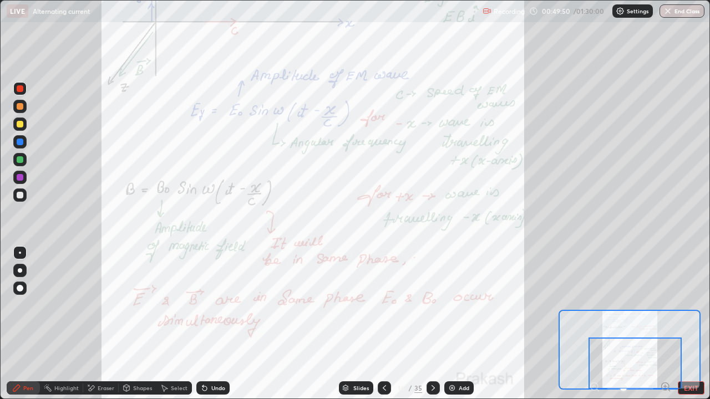
click at [432, 324] on icon at bounding box center [433, 388] width 9 height 9
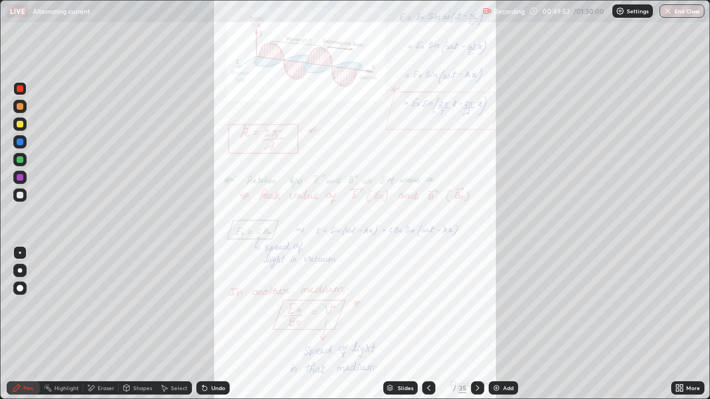
click at [676, 324] on icon at bounding box center [677, 390] width 3 height 3
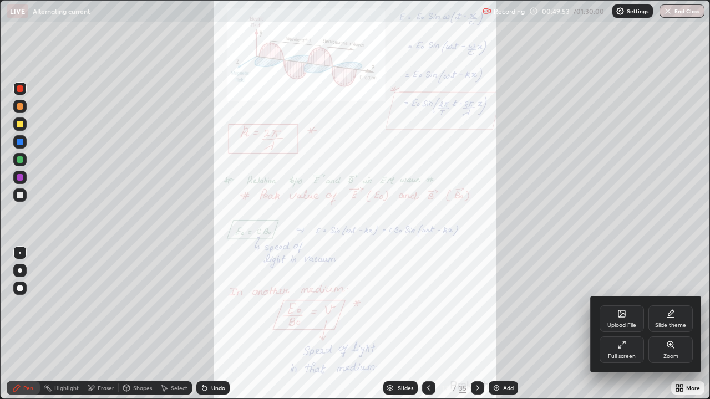
click at [669, 324] on div "Zoom" at bounding box center [670, 357] width 15 height 6
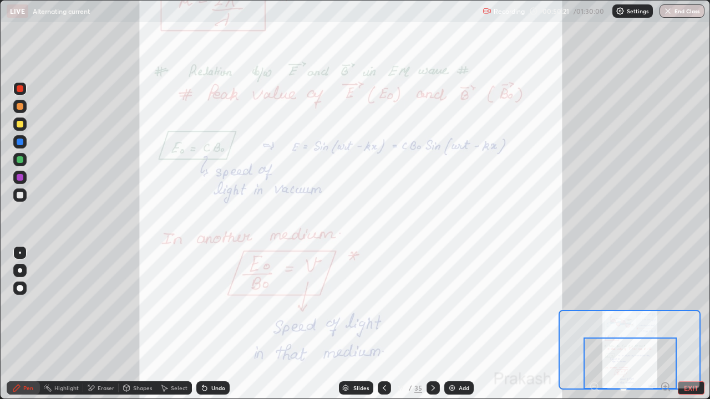
click at [431, 324] on icon at bounding box center [433, 388] width 9 height 9
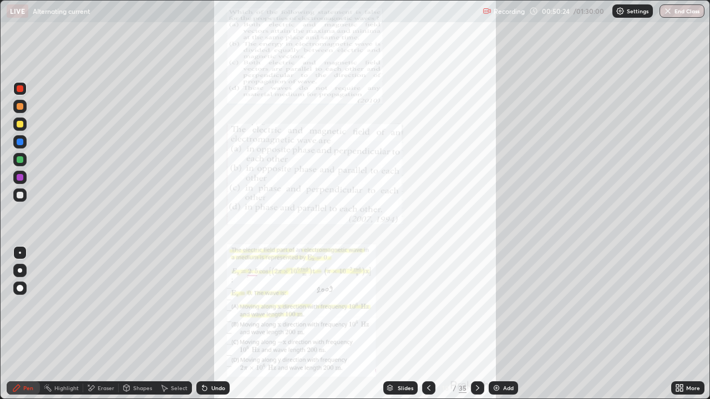
click at [678, 324] on icon at bounding box center [677, 386] width 3 height 3
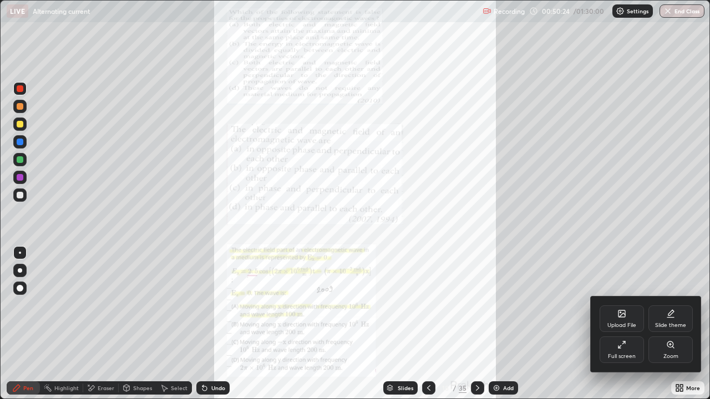
click at [663, 324] on div "Zoom" at bounding box center [670, 350] width 44 height 27
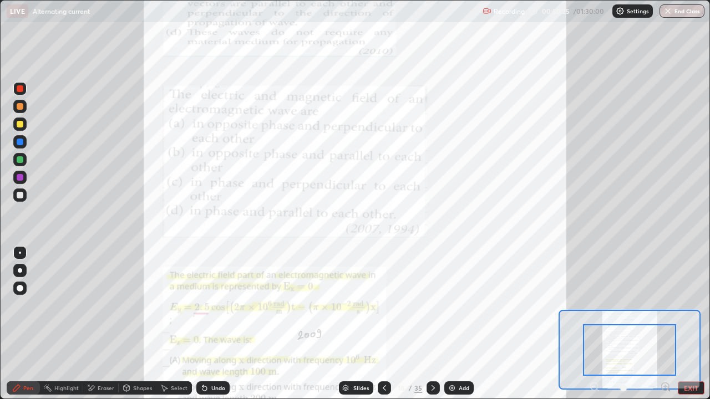
click at [665, 324] on icon at bounding box center [665, 386] width 3 height 0
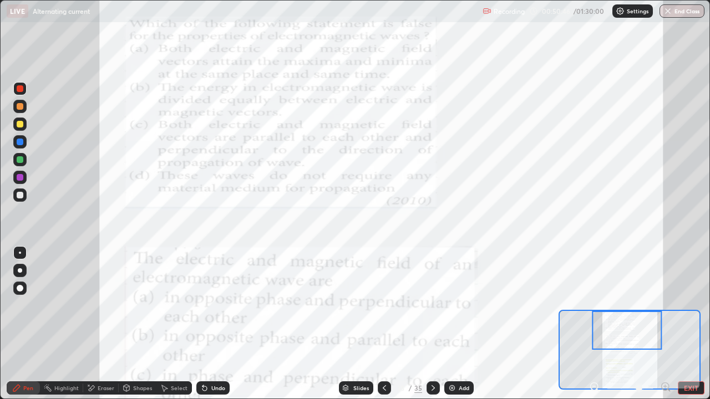
click at [665, 324] on icon at bounding box center [665, 386] width 3 height 0
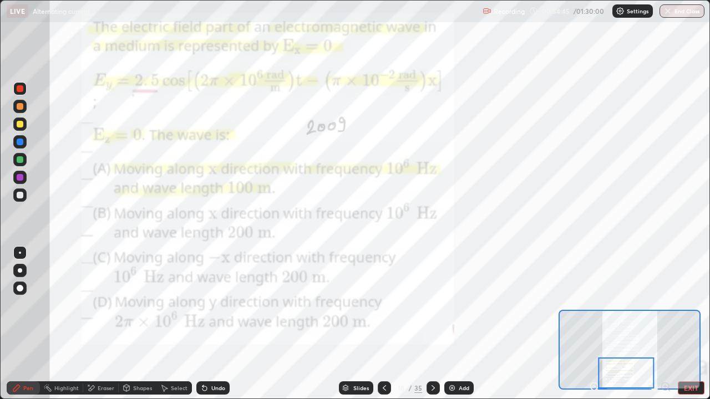
click at [426, 324] on div at bounding box center [432, 387] width 13 height 13
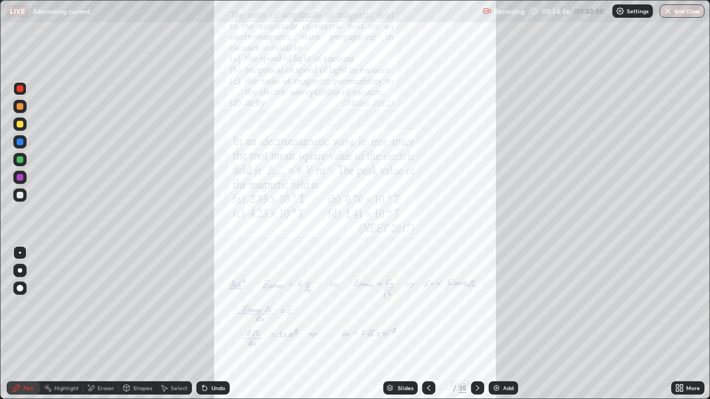
click at [681, 324] on icon at bounding box center [681, 390] width 3 height 3
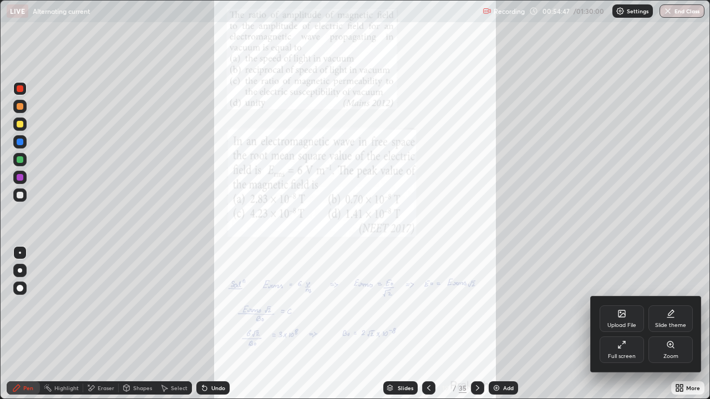
click at [673, 324] on icon at bounding box center [670, 344] width 9 height 9
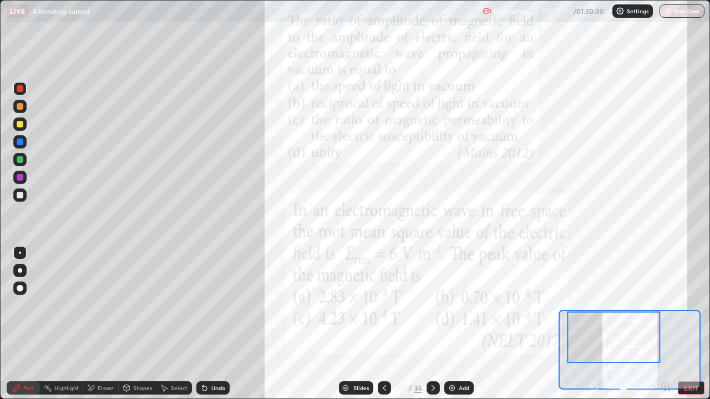
click at [666, 324] on icon at bounding box center [665, 386] width 11 height 11
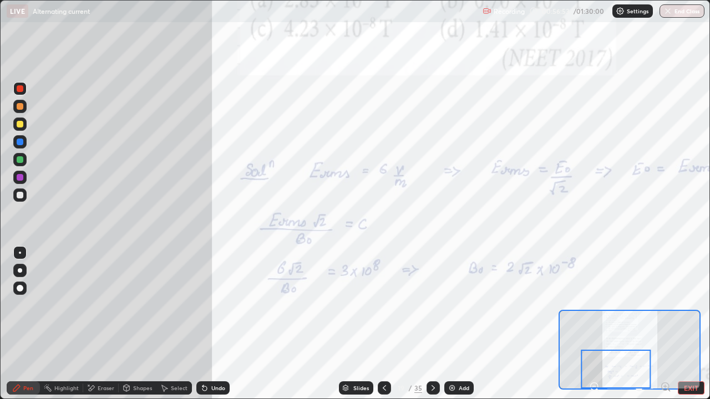
click at [432, 324] on icon at bounding box center [433, 388] width 9 height 9
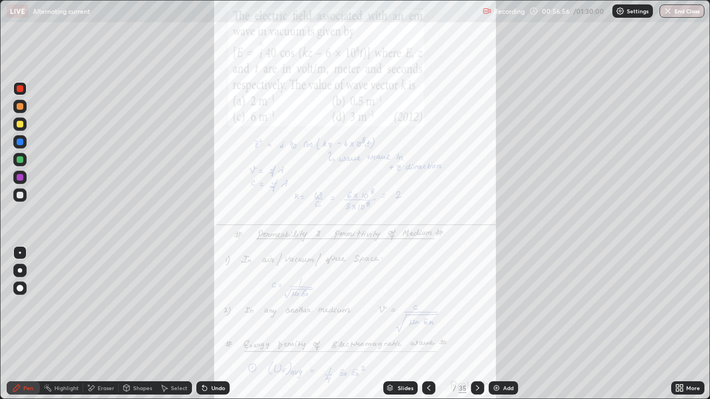
click at [694, 324] on div "More" at bounding box center [687, 387] width 33 height 13
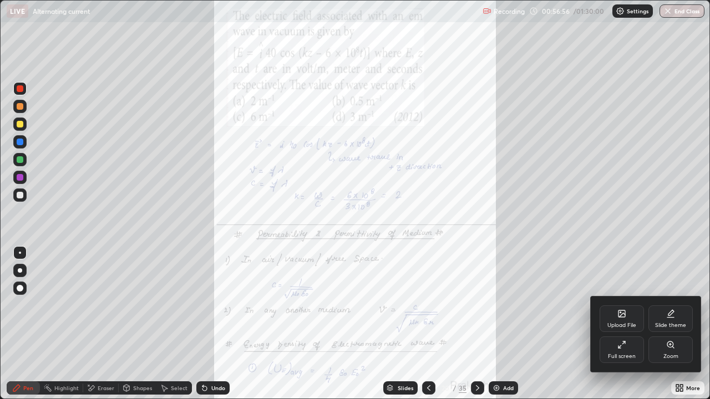
click at [674, 324] on div "Zoom" at bounding box center [670, 357] width 15 height 6
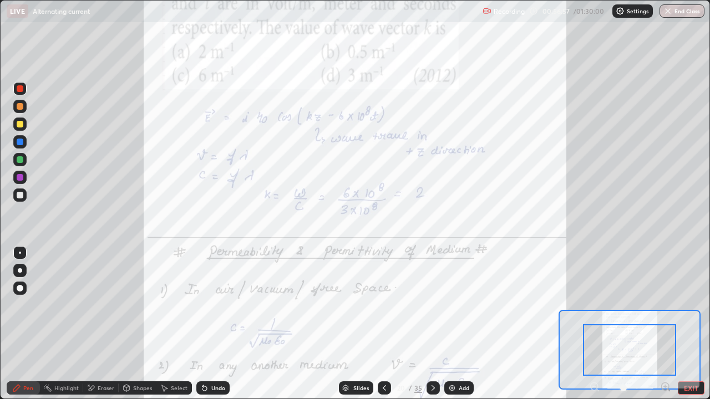
click at [665, 324] on icon at bounding box center [665, 386] width 3 height 0
click at [665, 324] on icon at bounding box center [665, 386] width 0 height 3
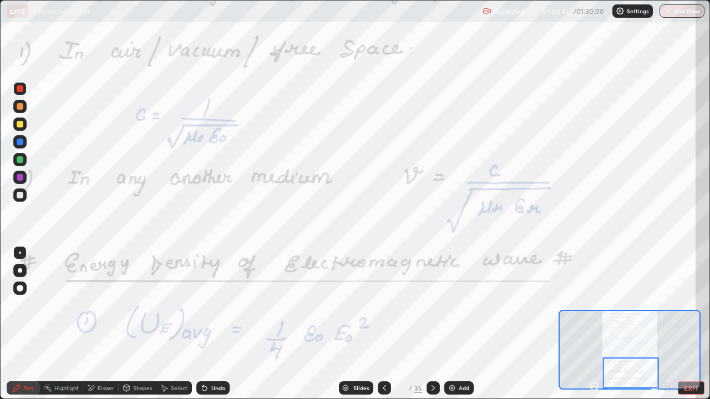
click at [486, 324] on div "Slides 20 / 35 Add" at bounding box center [406, 388] width 353 height 22
click at [431, 324] on icon at bounding box center [433, 388] width 9 height 9
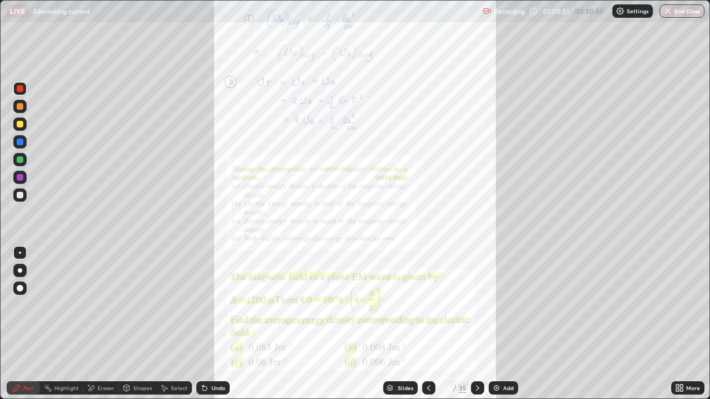
click at [680, 324] on icon at bounding box center [681, 386] width 3 height 3
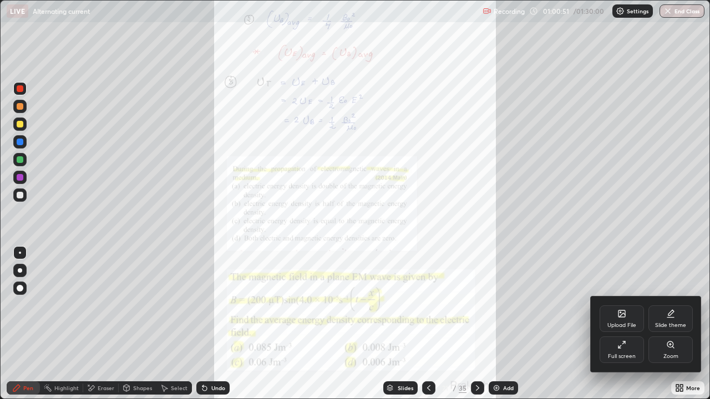
click at [667, 324] on div "Zoom" at bounding box center [670, 350] width 44 height 27
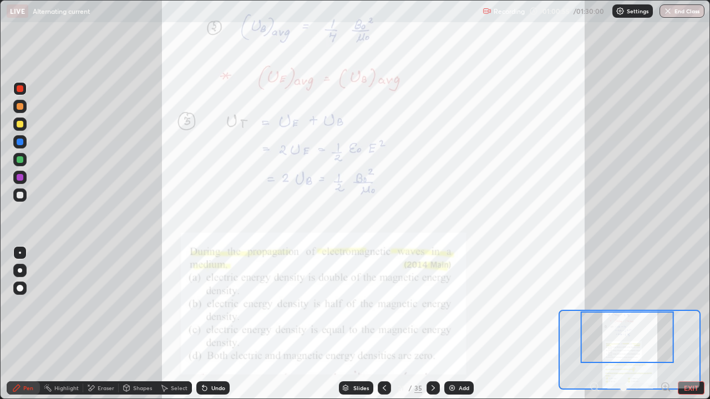
click at [666, 324] on icon at bounding box center [665, 386] width 11 height 11
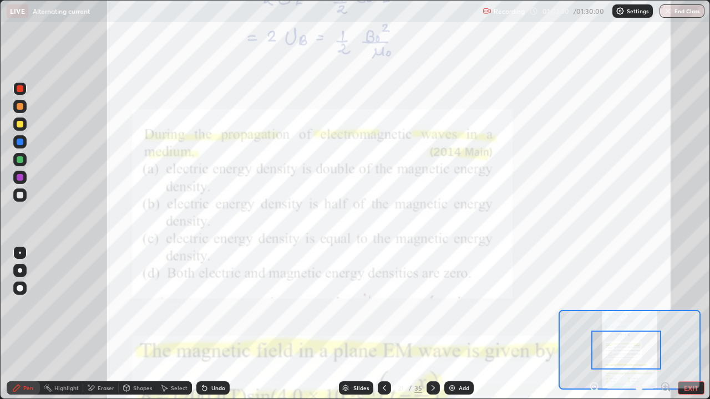
click at [665, 324] on icon at bounding box center [665, 386] width 3 height 0
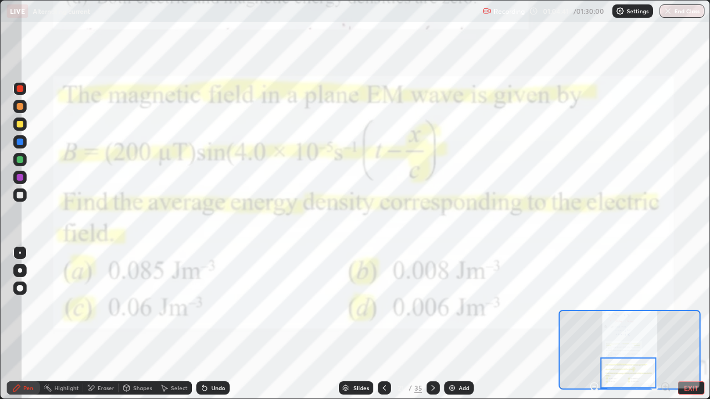
click at [431, 324] on icon at bounding box center [433, 388] width 9 height 9
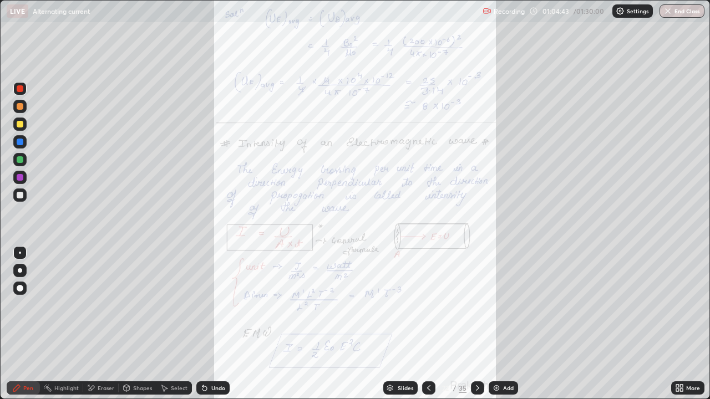
click at [681, 324] on icon at bounding box center [679, 388] width 9 height 9
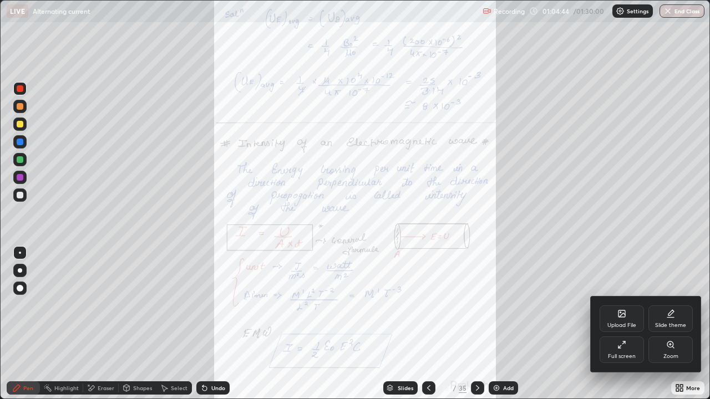
click at [671, 324] on div "Zoom" at bounding box center [670, 350] width 44 height 27
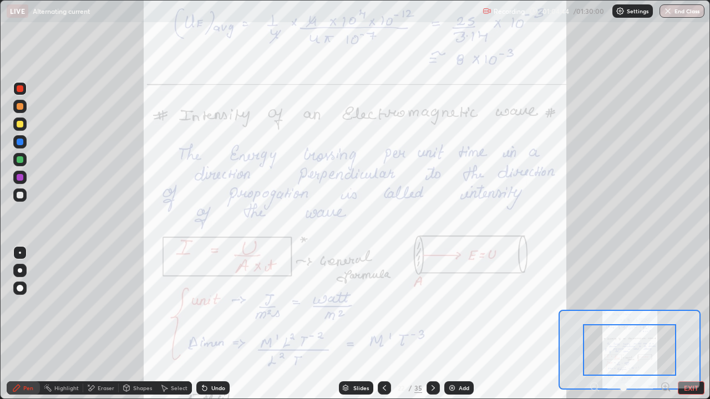
click at [665, 324] on icon at bounding box center [665, 386] width 11 height 11
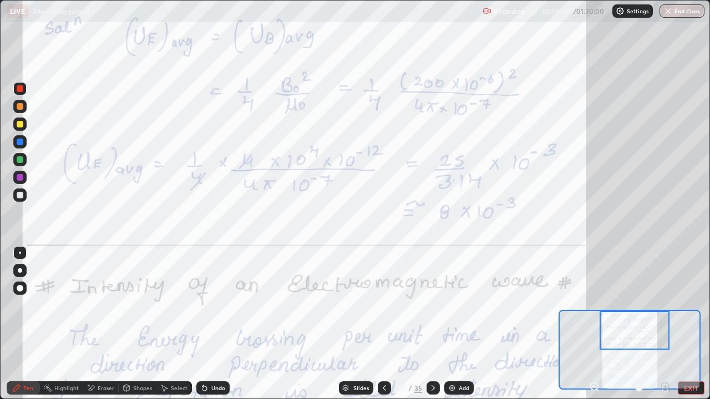
click at [0, 244] on div "Setting up your live class" at bounding box center [355, 199] width 710 height 399
click at [384, 324] on div at bounding box center [384, 388] width 13 height 22
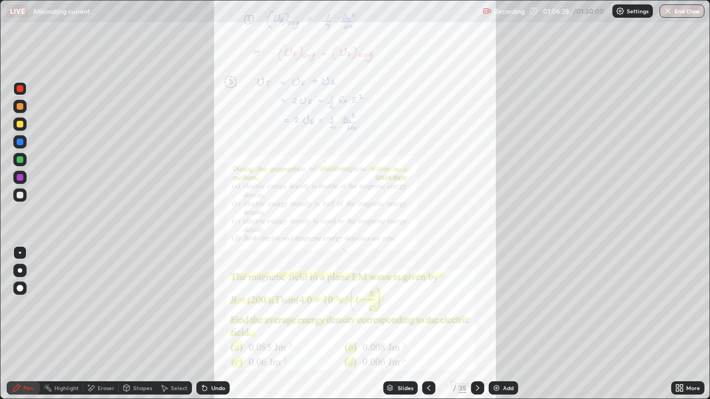
click at [681, 324] on icon at bounding box center [681, 386] width 3 height 3
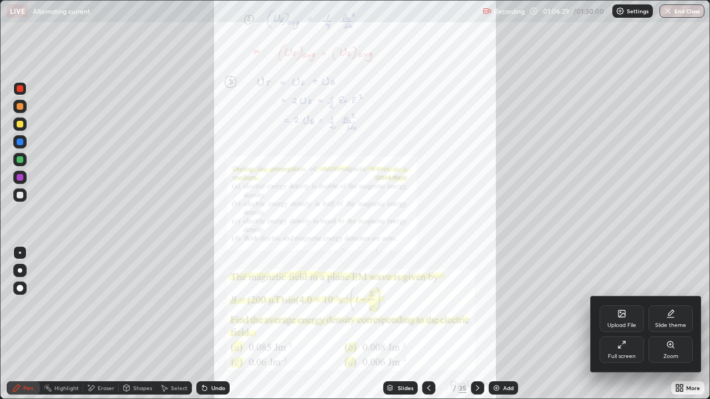
click at [667, 324] on icon at bounding box center [670, 345] width 6 height 6
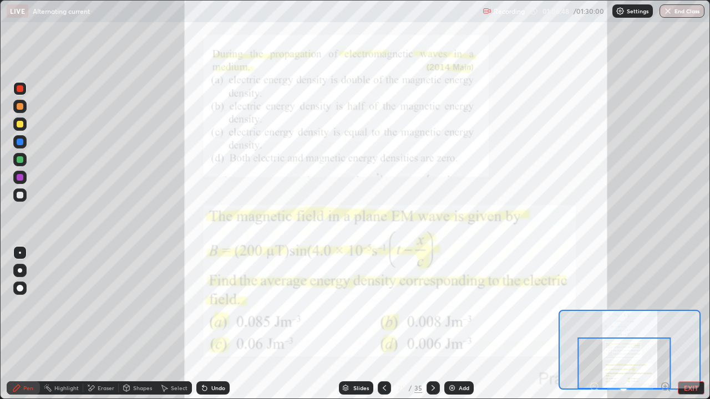
click at [431, 324] on icon at bounding box center [433, 388] width 9 height 9
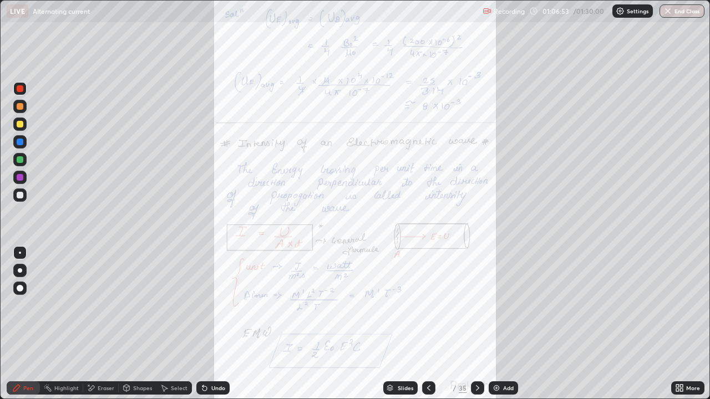
click at [684, 324] on div "More" at bounding box center [687, 387] width 33 height 13
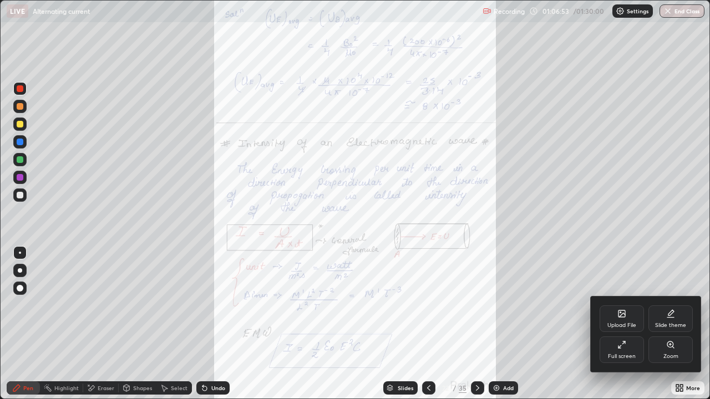
click at [670, 324] on div "Zoom" at bounding box center [670, 357] width 15 height 6
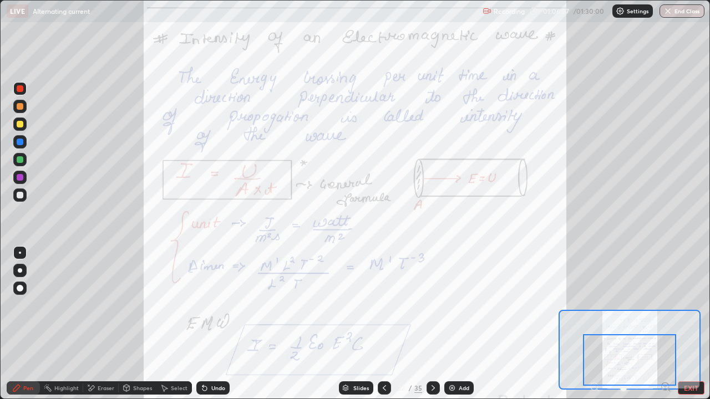
click at [665, 324] on icon at bounding box center [665, 386] width 3 height 0
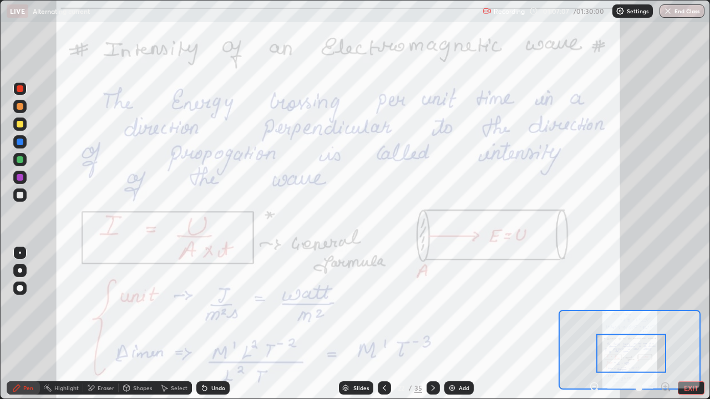
click at [595, 324] on icon at bounding box center [594, 386] width 11 height 11
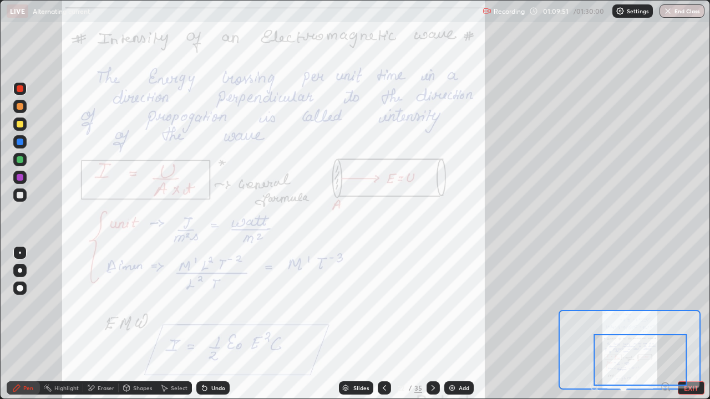
click at [598, 324] on div at bounding box center [640, 360] width 93 height 52
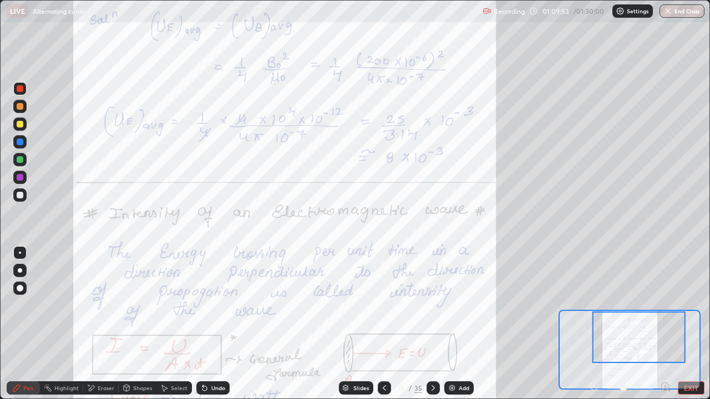
click at [597, 324] on div at bounding box center [630, 387] width 82 height 13
click at [592, 324] on div at bounding box center [630, 387] width 82 height 13
click at [597, 324] on div at bounding box center [630, 387] width 82 height 13
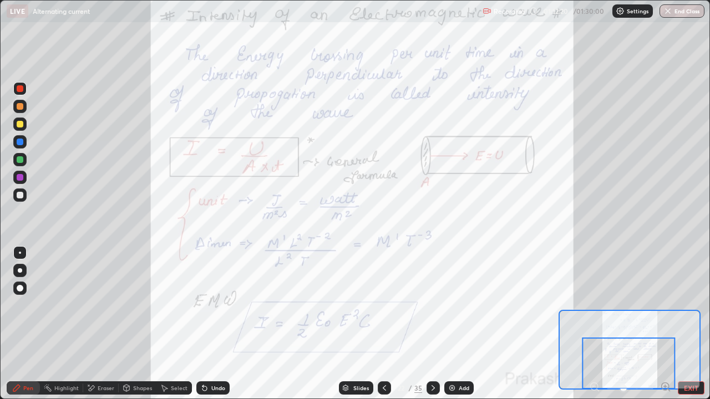
click at [434, 324] on icon at bounding box center [433, 388] width 9 height 9
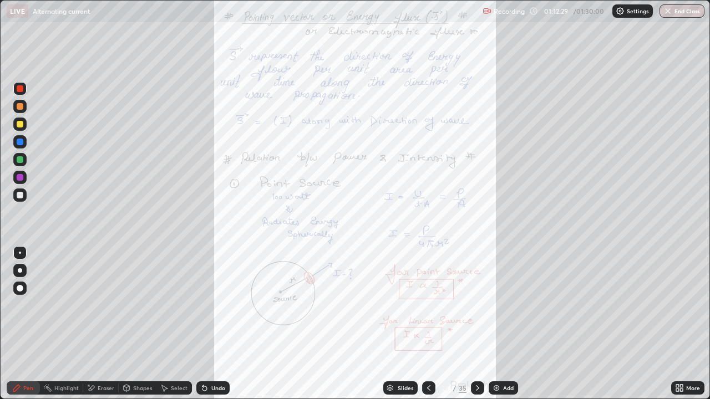
click at [677, 324] on icon at bounding box center [677, 386] width 3 height 3
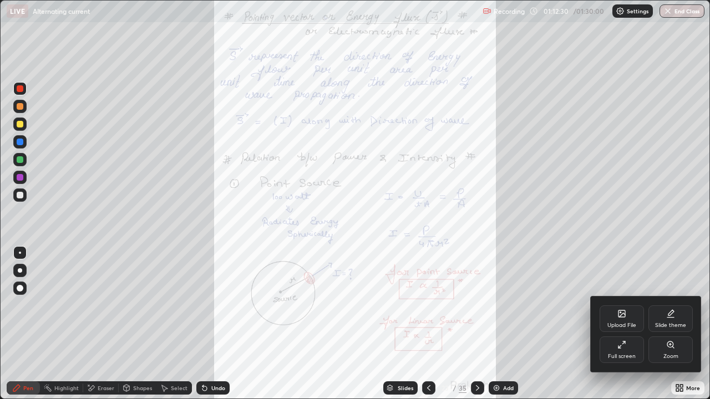
click at [672, 324] on div "Zoom" at bounding box center [670, 357] width 15 height 6
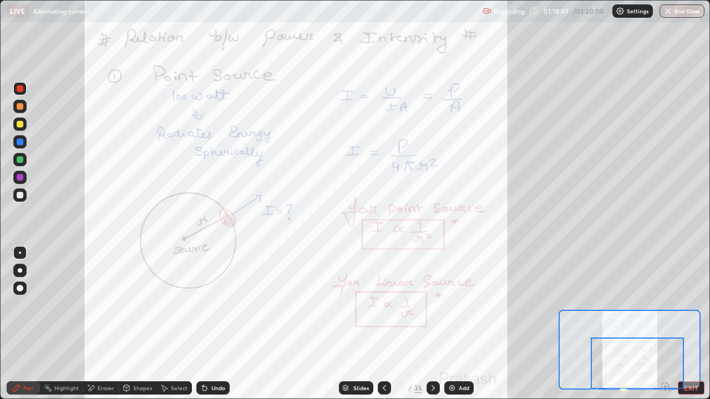
click at [431, 324] on icon at bounding box center [433, 388] width 9 height 9
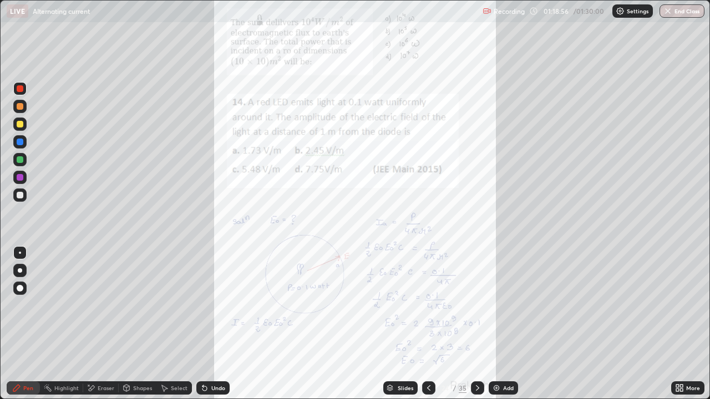
click at [681, 324] on div "More" at bounding box center [687, 387] width 33 height 13
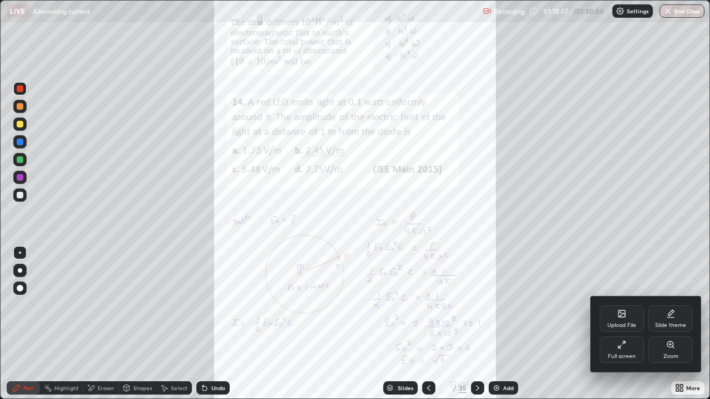
click at [666, 324] on div "Zoom" at bounding box center [670, 357] width 15 height 6
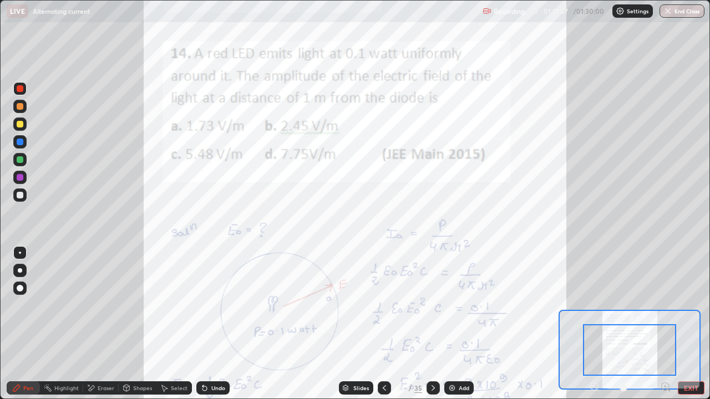
click at [672, 324] on div at bounding box center [629, 350] width 93 height 52
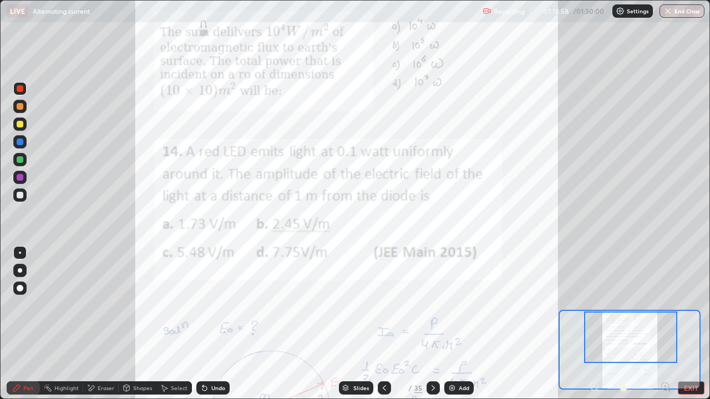
click at [636, 324] on div at bounding box center [630, 338] width 93 height 52
click at [664, 324] on div "Pen Highlight Eraser Shapes Select Undo Slides 24 / 35 Add EXIT" at bounding box center [355, 388] width 710 height 22
click at [667, 324] on icon at bounding box center [665, 386] width 11 height 11
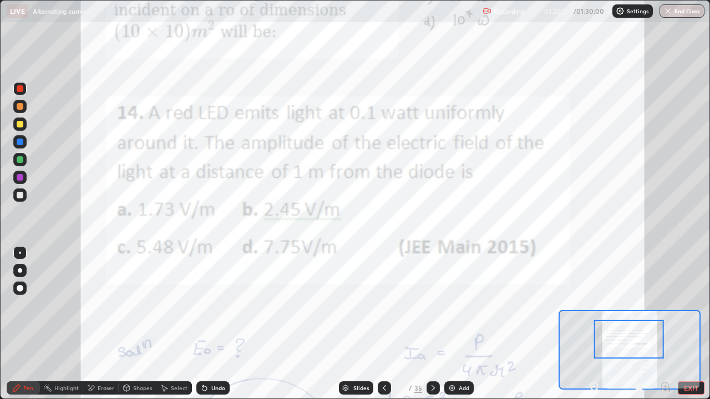
click at [599, 324] on div "Pen Highlight Eraser Shapes Select Undo Slides 24 / 35 Add EXIT" at bounding box center [355, 388] width 710 height 22
click at [594, 324] on icon at bounding box center [594, 386] width 3 height 0
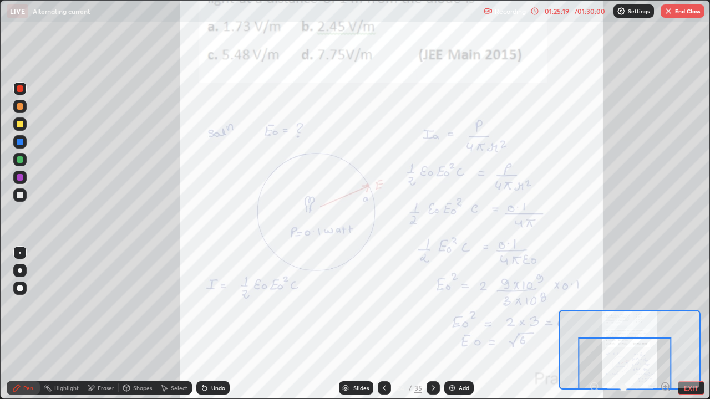
click at [431, 324] on icon at bounding box center [433, 388] width 9 height 9
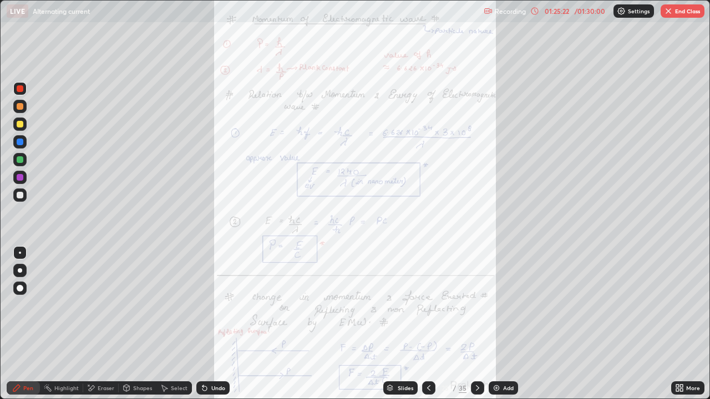
click at [676, 324] on icon at bounding box center [677, 390] width 3 height 3
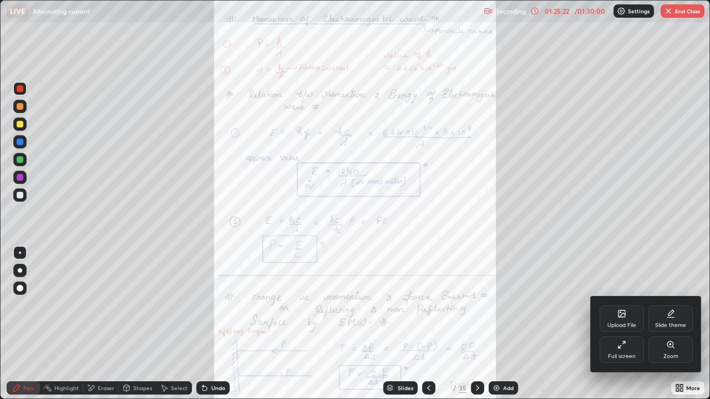
click at [673, 324] on div "Zoom" at bounding box center [670, 350] width 44 height 27
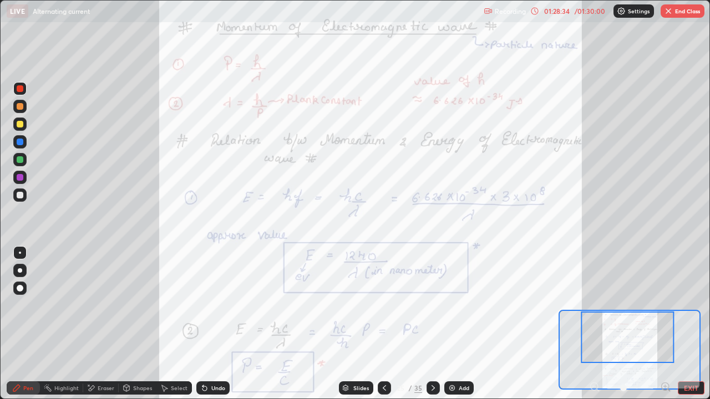
click at [665, 324] on icon at bounding box center [665, 386] width 3 height 0
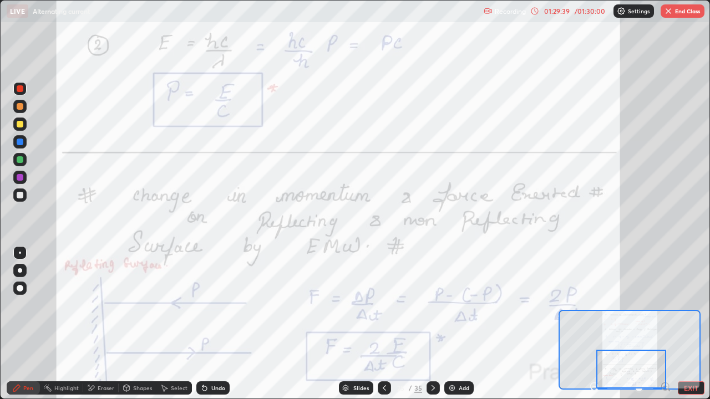
click at [102, 324] on div "Eraser" at bounding box center [106, 388] width 17 height 6
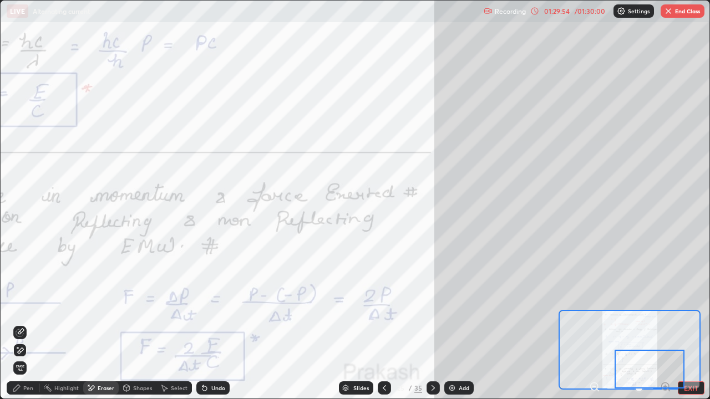
click at [27, 324] on div "Pen" at bounding box center [23, 387] width 33 height 13
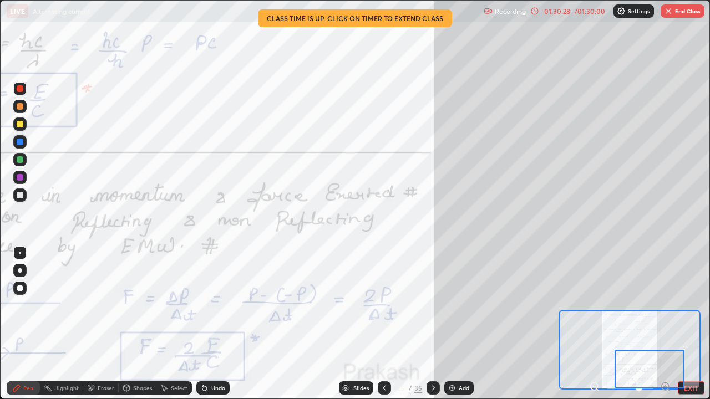
click at [431, 324] on icon at bounding box center [433, 388] width 9 height 9
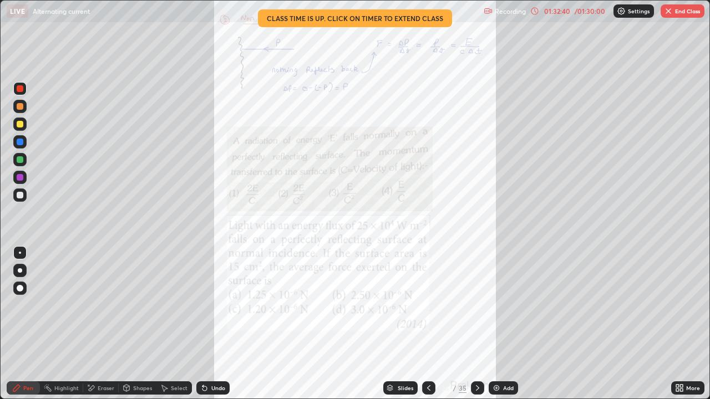
click at [403, 324] on div "Slides" at bounding box center [406, 388] width 16 height 6
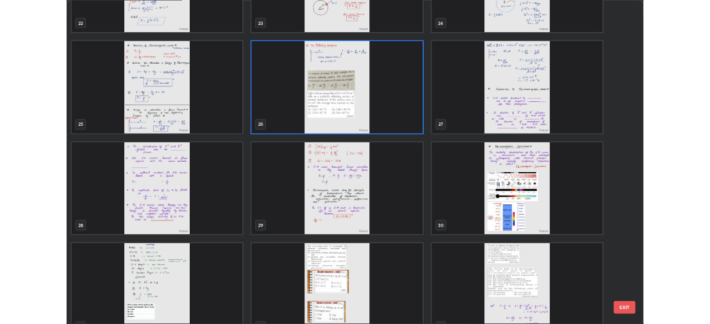
scroll to position [948, 0]
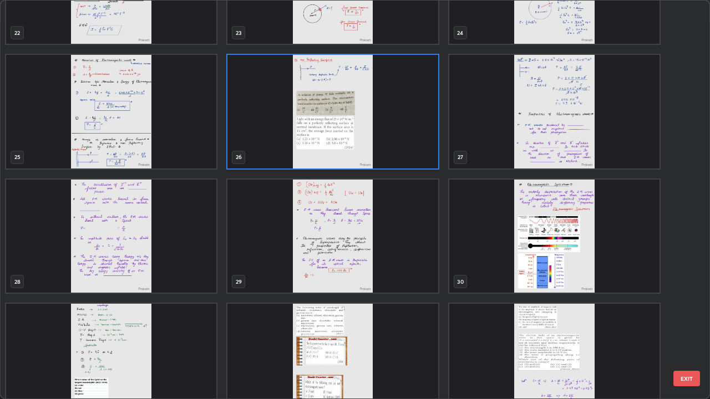
click at [193, 149] on img "grid" at bounding box center [111, 112] width 210 height 114
click at [197, 147] on img "grid" at bounding box center [111, 112] width 210 height 114
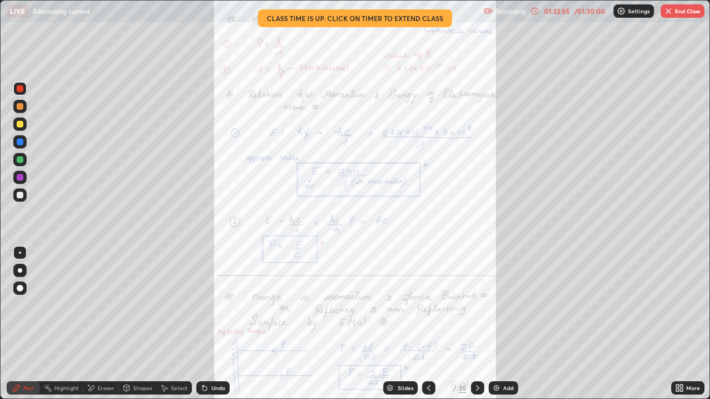
click at [473, 324] on icon at bounding box center [477, 388] width 9 height 9
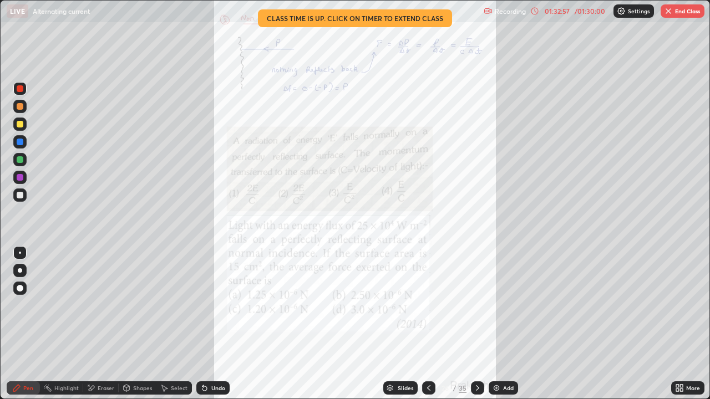
click at [476, 324] on icon at bounding box center [477, 388] width 9 height 9
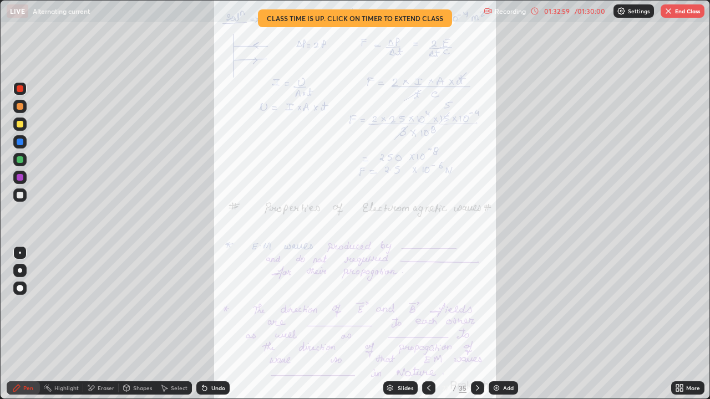
click at [476, 324] on icon at bounding box center [477, 388] width 3 height 6
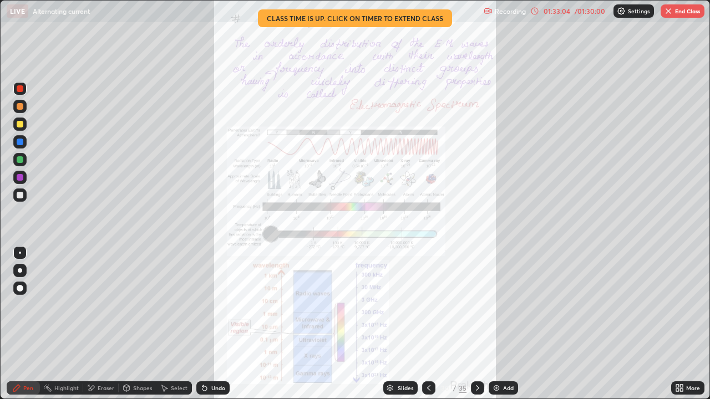
click at [495, 324] on div "Add" at bounding box center [502, 387] width 29 height 13
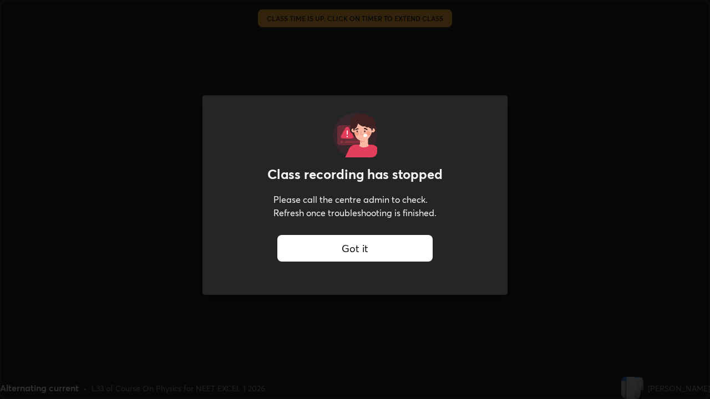
click at [401, 242] on div "Got it" at bounding box center [354, 248] width 155 height 27
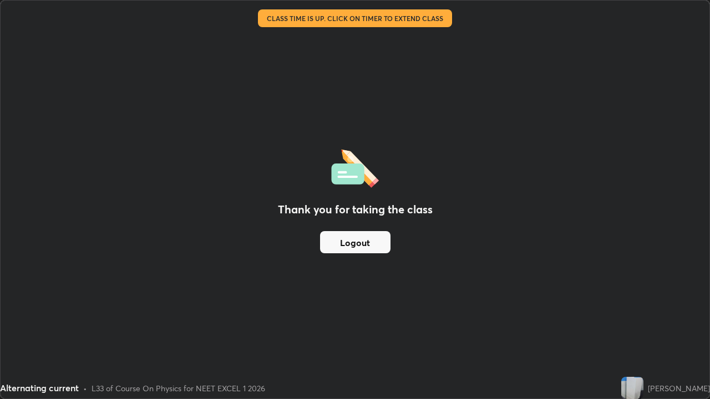
click at [350, 241] on button "Logout" at bounding box center [355, 242] width 70 height 22
click at [352, 241] on button "Logout" at bounding box center [355, 242] width 70 height 22
click at [356, 246] on button "Logout" at bounding box center [355, 242] width 70 height 22
click at [621, 324] on img at bounding box center [632, 388] width 22 height 22
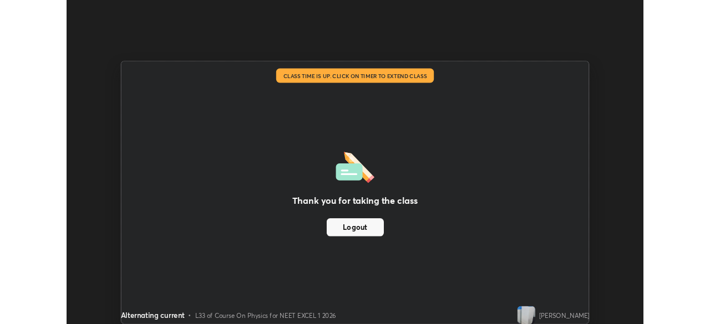
scroll to position [55118, 54732]
